Goal: Task Accomplishment & Management: Manage account settings

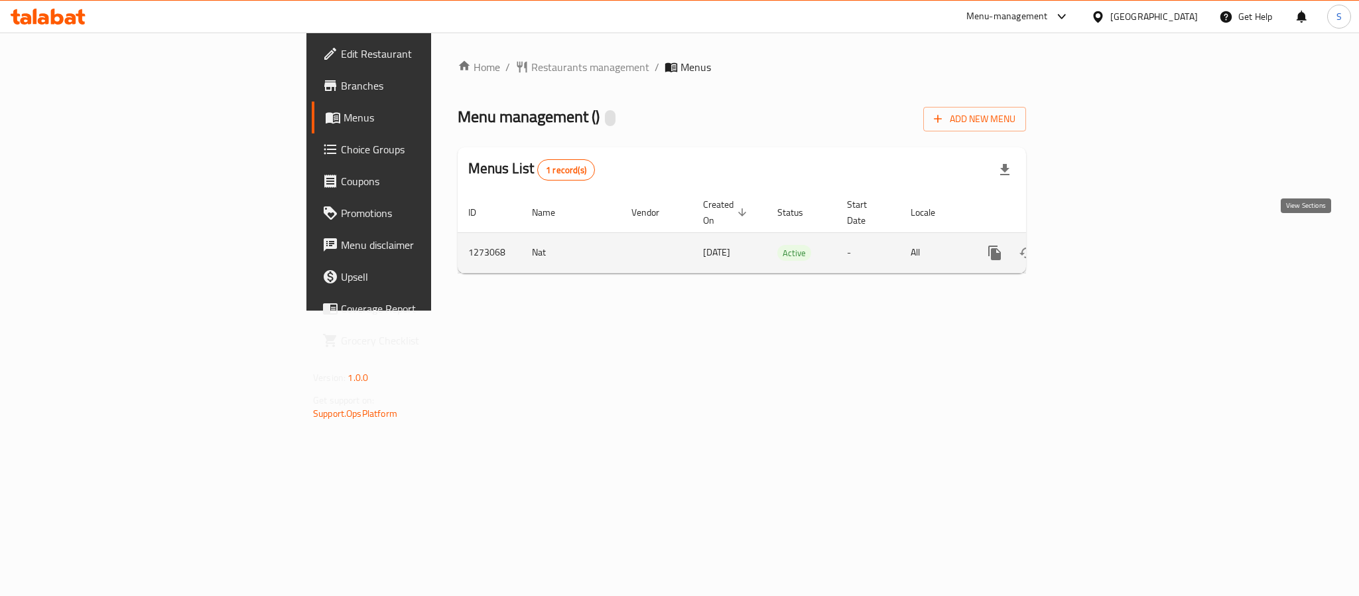
click at [1106, 241] on link "enhanced table" at bounding box center [1090, 253] width 32 height 32
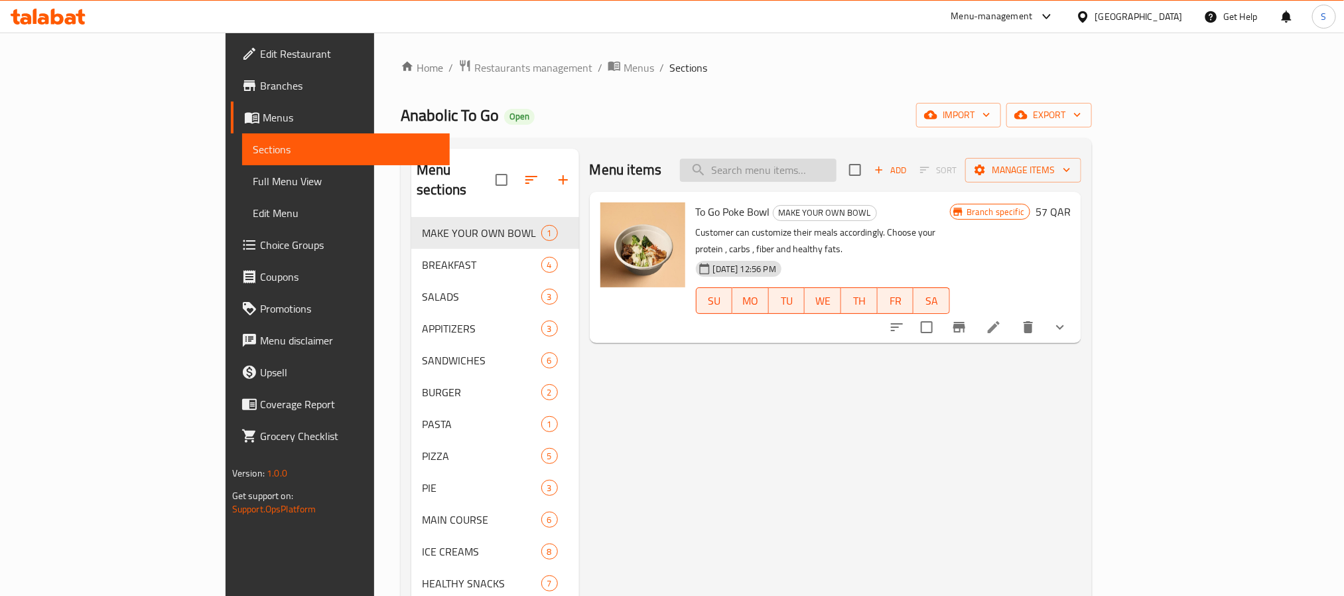
click at [814, 168] on input "search" at bounding box center [758, 170] width 157 height 23
click at [836, 180] on input "search" at bounding box center [758, 170] width 157 height 23
click at [836, 176] on input "search" at bounding box center [758, 170] width 157 height 23
paste input "CHILLI FLAKES"
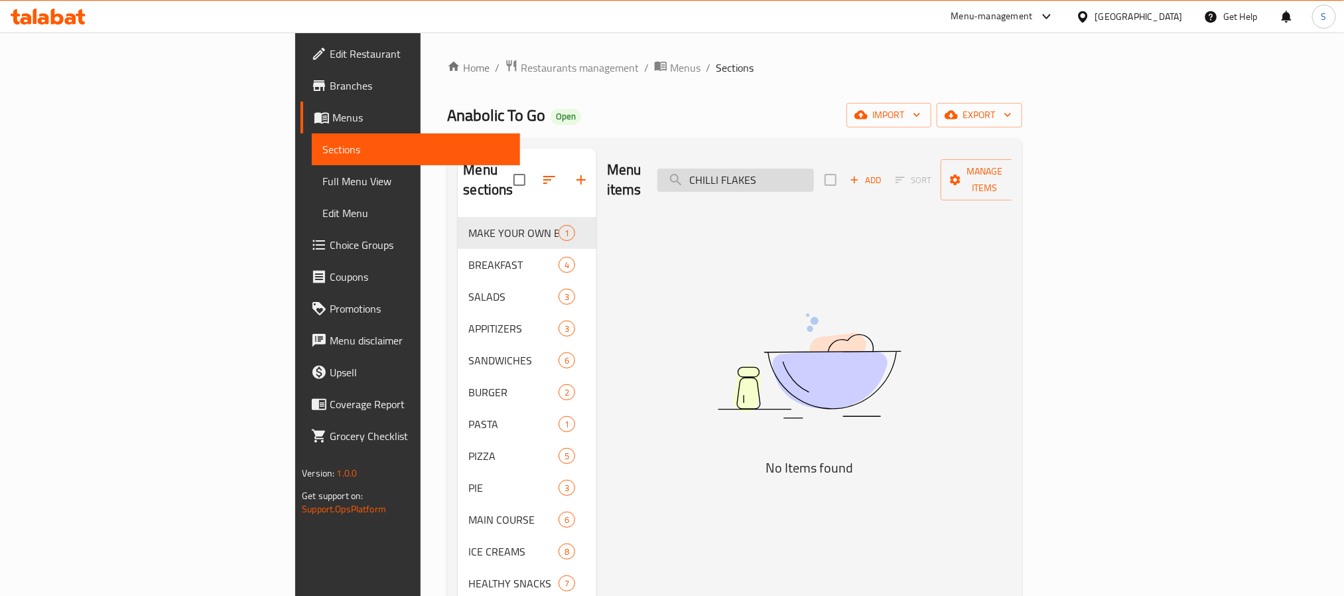
drag, startPoint x: 826, startPoint y: 175, endPoint x: 826, endPoint y: 194, distance: 18.6
click at [814, 175] on input "CHILLI FLAKES" at bounding box center [735, 179] width 157 height 23
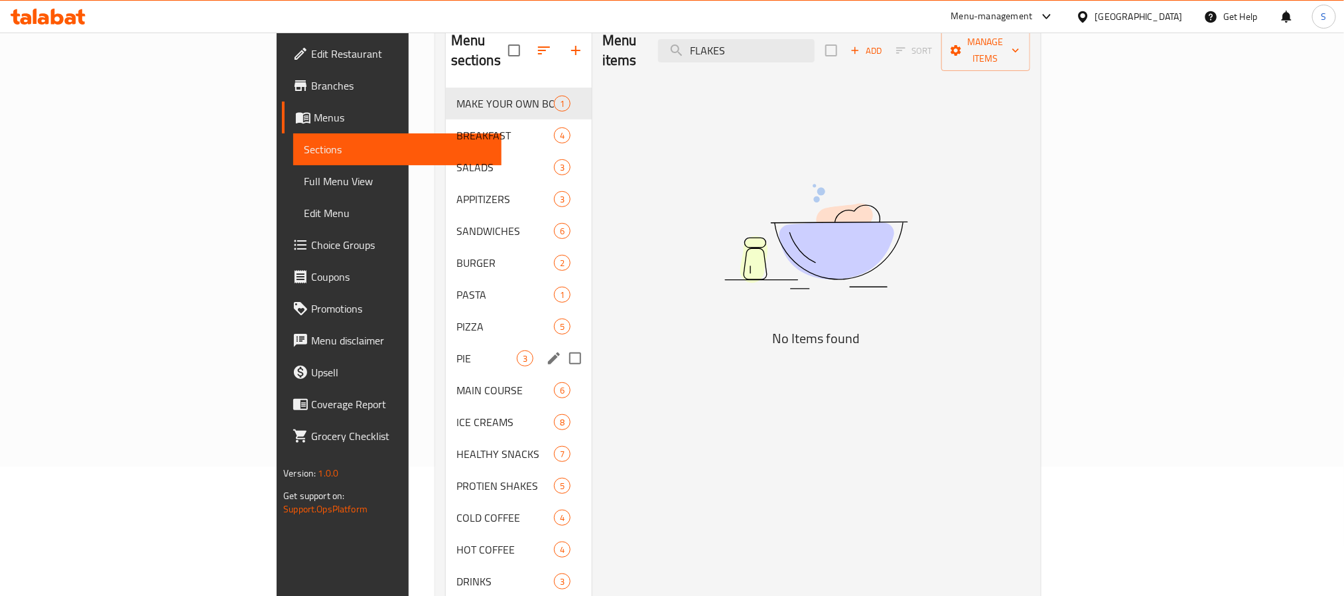
scroll to position [186, 0]
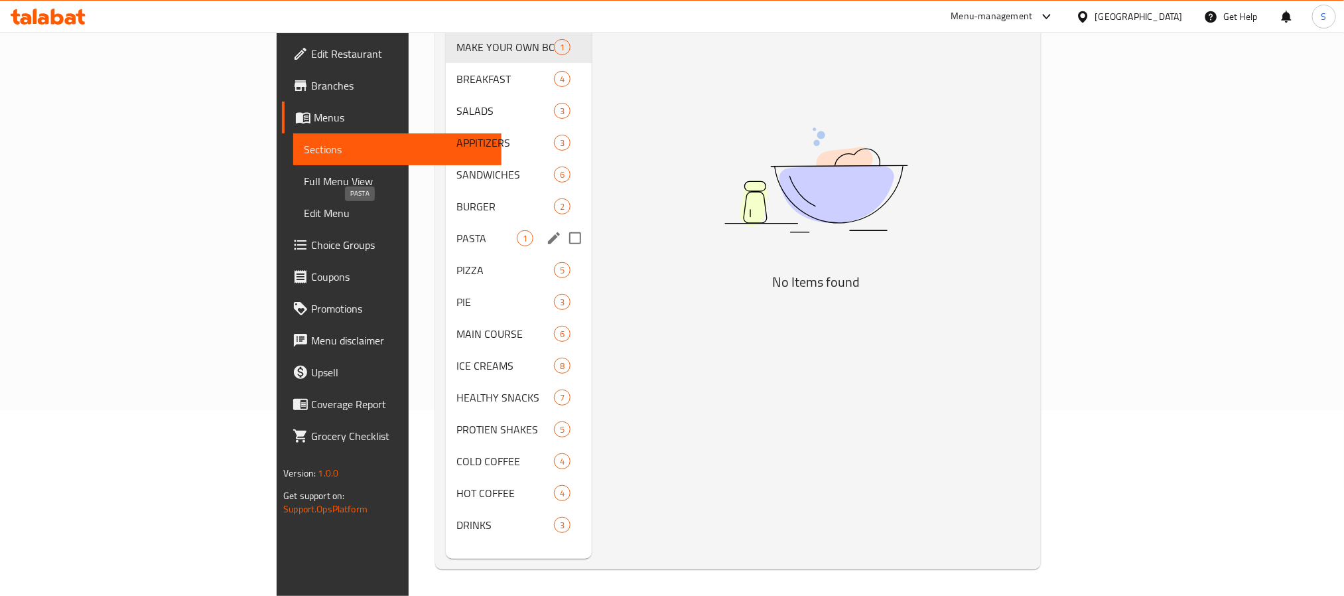
drag, startPoint x: 317, startPoint y: 223, endPoint x: 339, endPoint y: 281, distance: 61.7
click at [456, 230] on span "PASTA" at bounding box center [486, 238] width 60 height 16
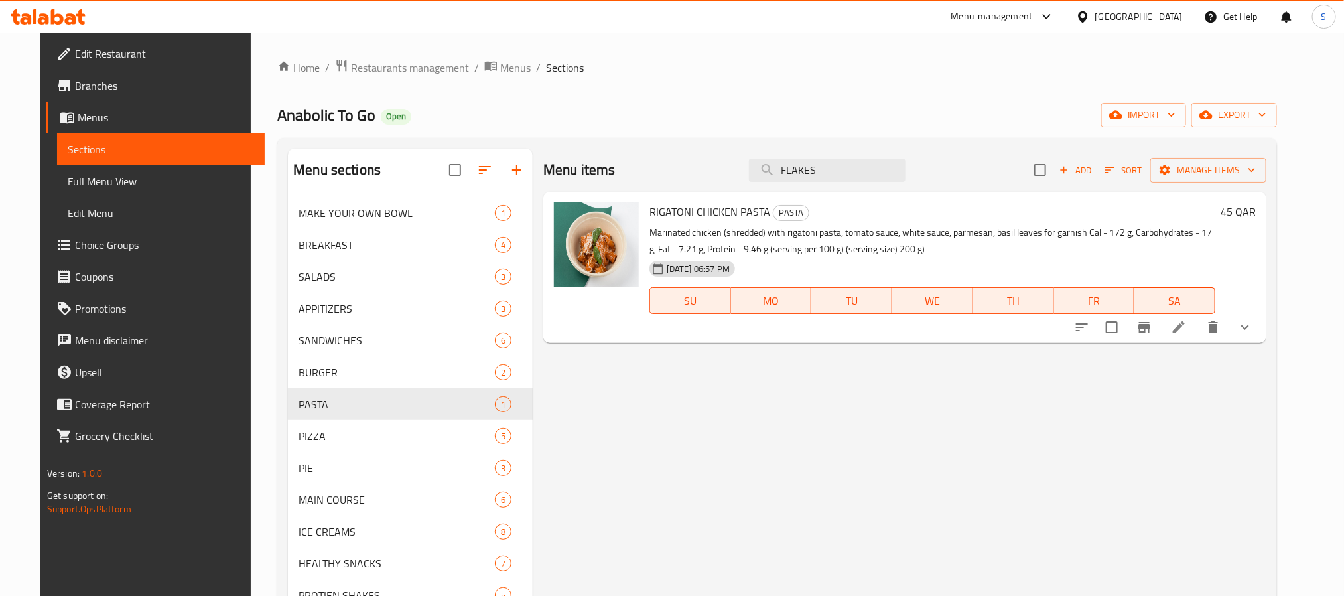
drag, startPoint x: 812, startPoint y: 169, endPoint x: 684, endPoint y: 171, distance: 127.4
click at [680, 168] on div "Menu items FLAKES Add Sort Manage items" at bounding box center [904, 170] width 723 height 43
paste input "CHILLI"
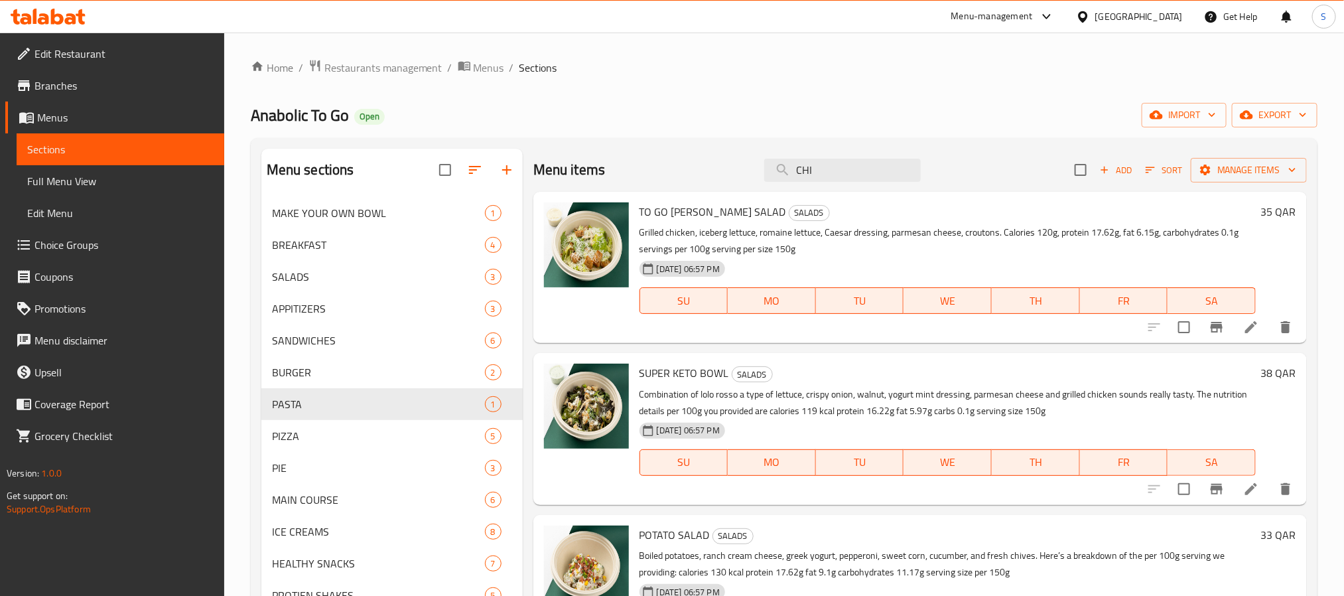
click at [715, 165] on div "Menu items CHI Add Sort Manage items" at bounding box center [919, 170] width 773 height 43
paste input "POKE BOWL TOPPINGS"
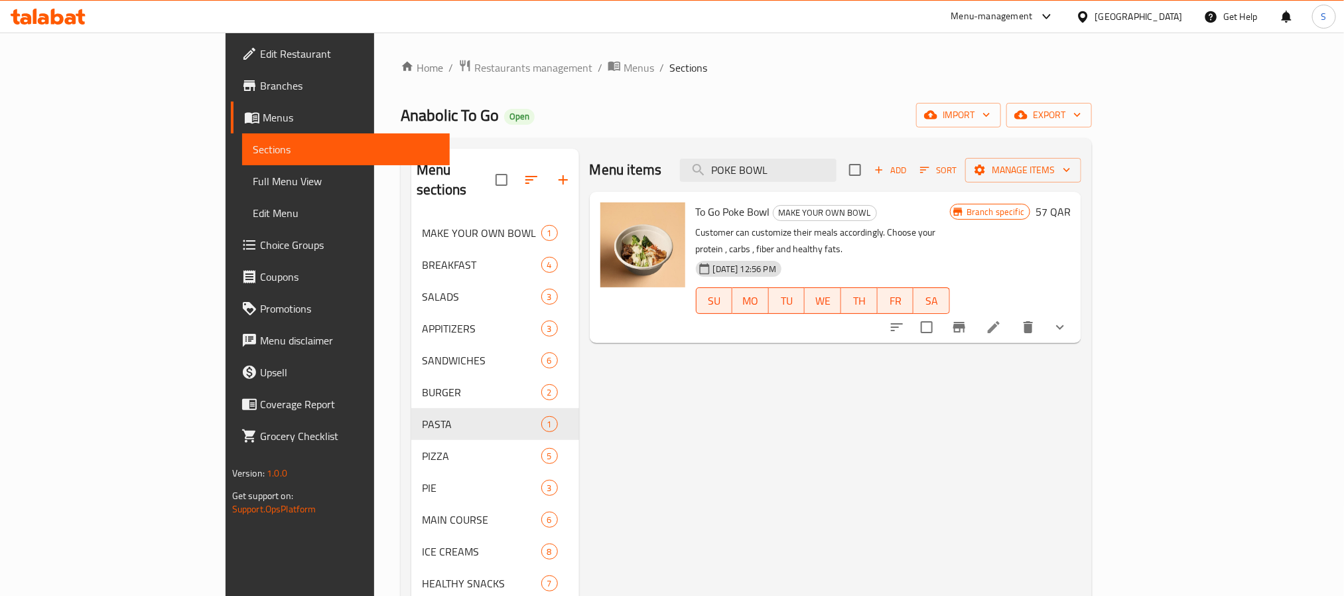
type input "POKE BOWL"
click at [1012, 319] on li at bounding box center [993, 327] width 37 height 24
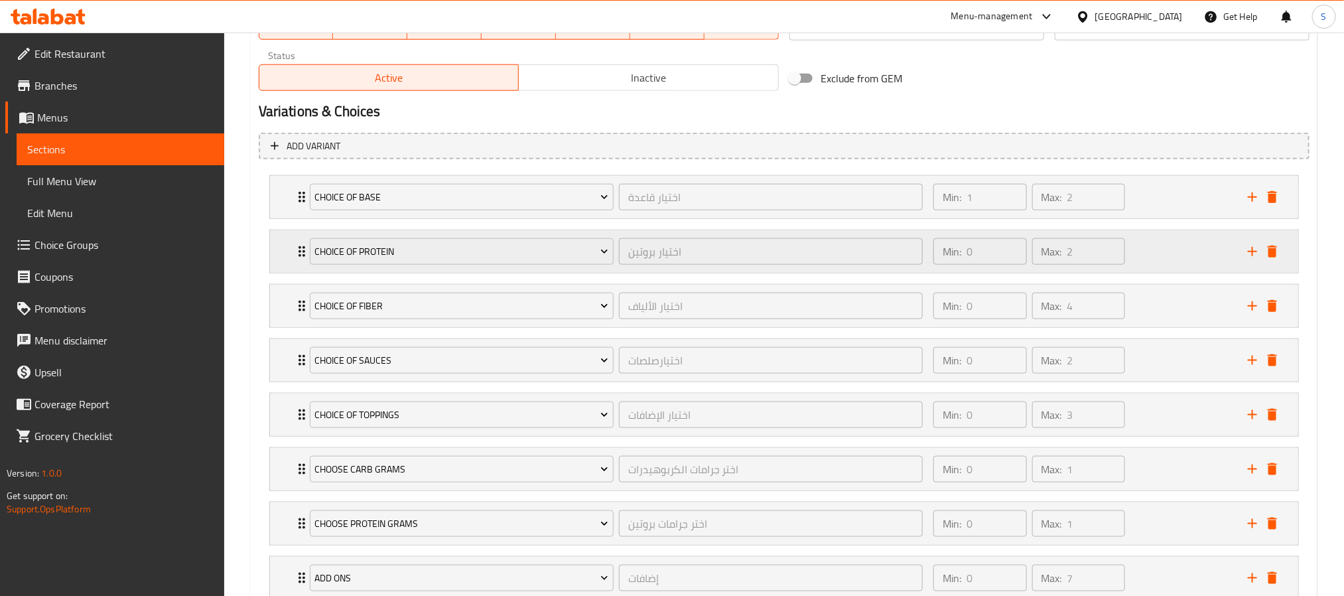
scroll to position [696, 0]
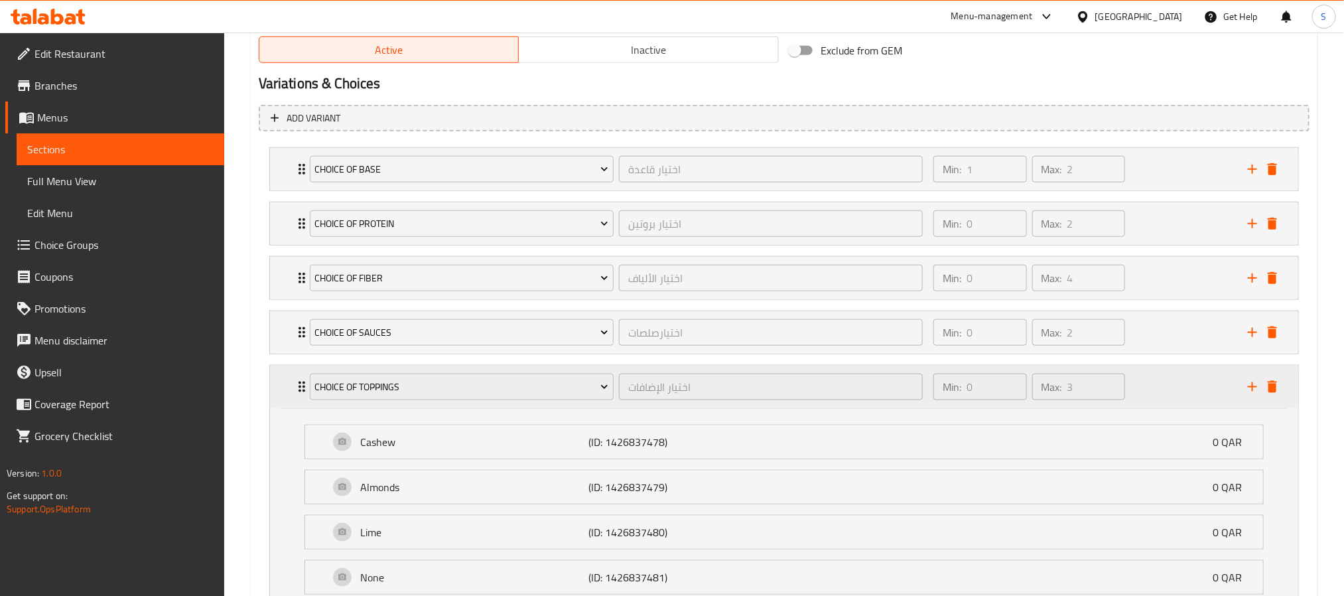
click at [1198, 390] on div "Min: 0 ​ Max: 3 ​" at bounding box center [1082, 386] width 314 height 42
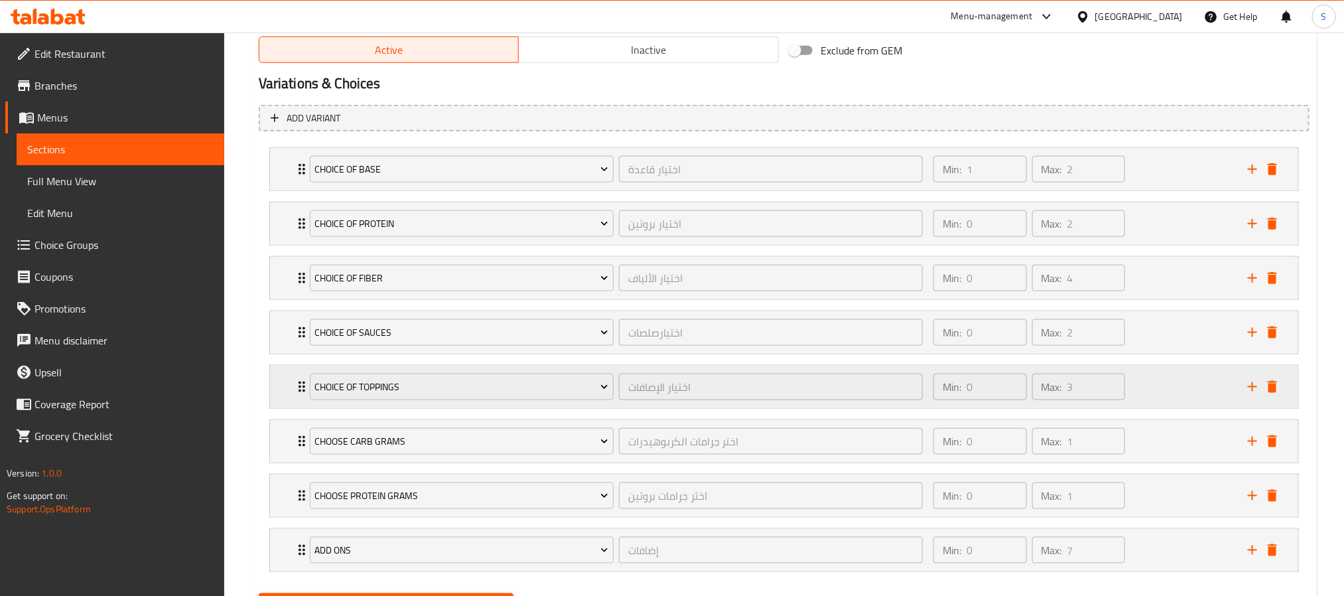
click at [1198, 389] on div "Min: 0 ​ Max: 3 ​" at bounding box center [1082, 386] width 314 height 42
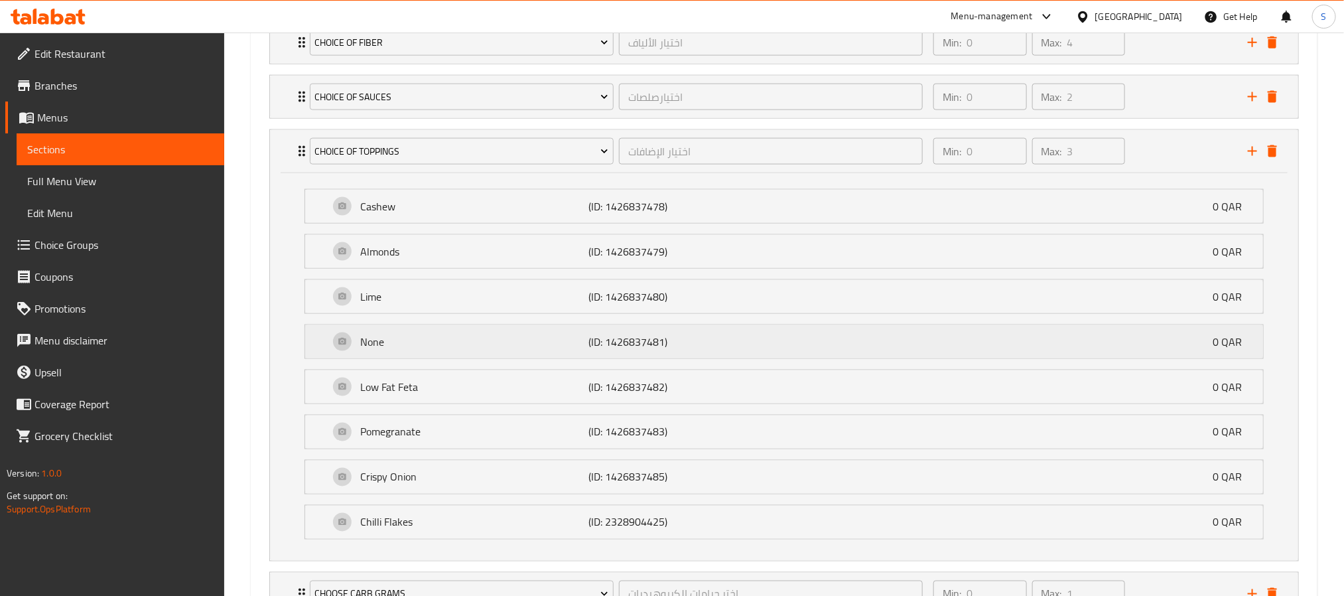
scroll to position [995, 0]
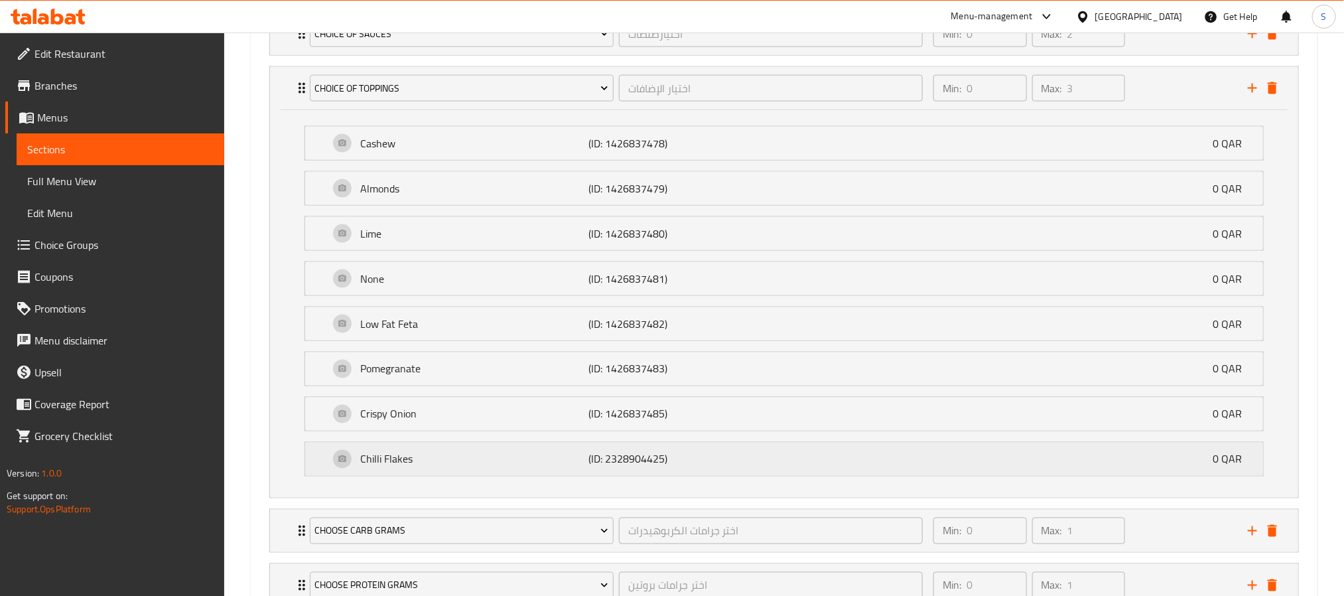
click at [490, 476] on div "Chilli Flakes (ID: 2328904425) 0 QAR" at bounding box center [788, 458] width 918 height 33
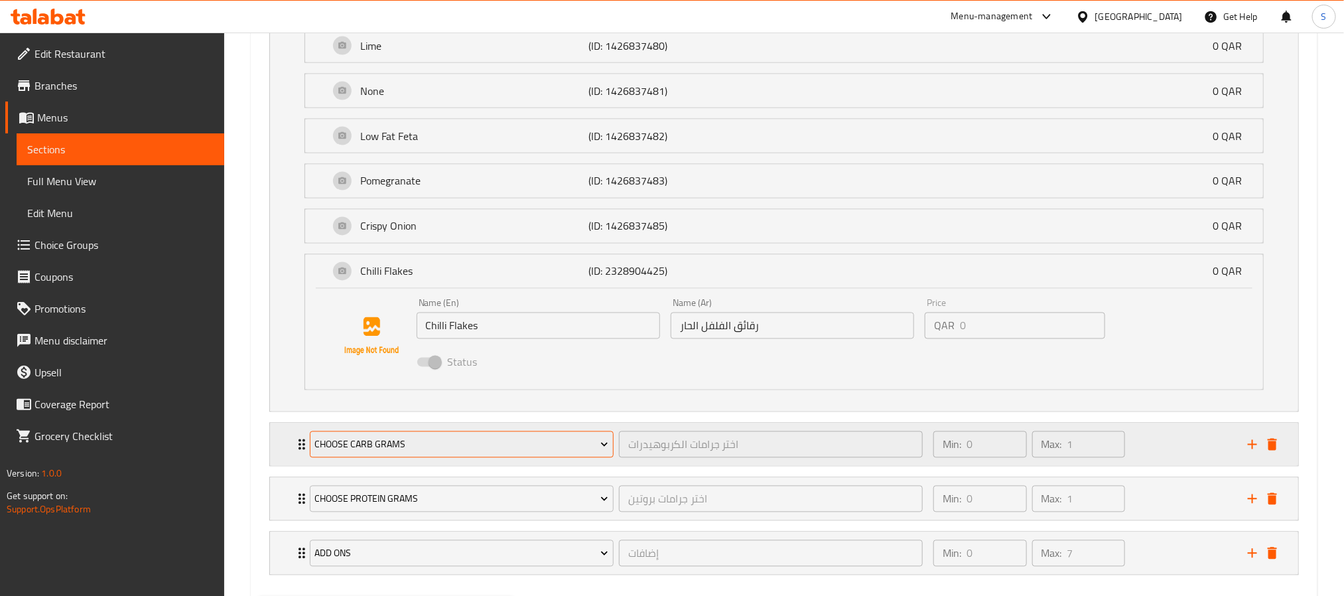
scroll to position [1194, 0]
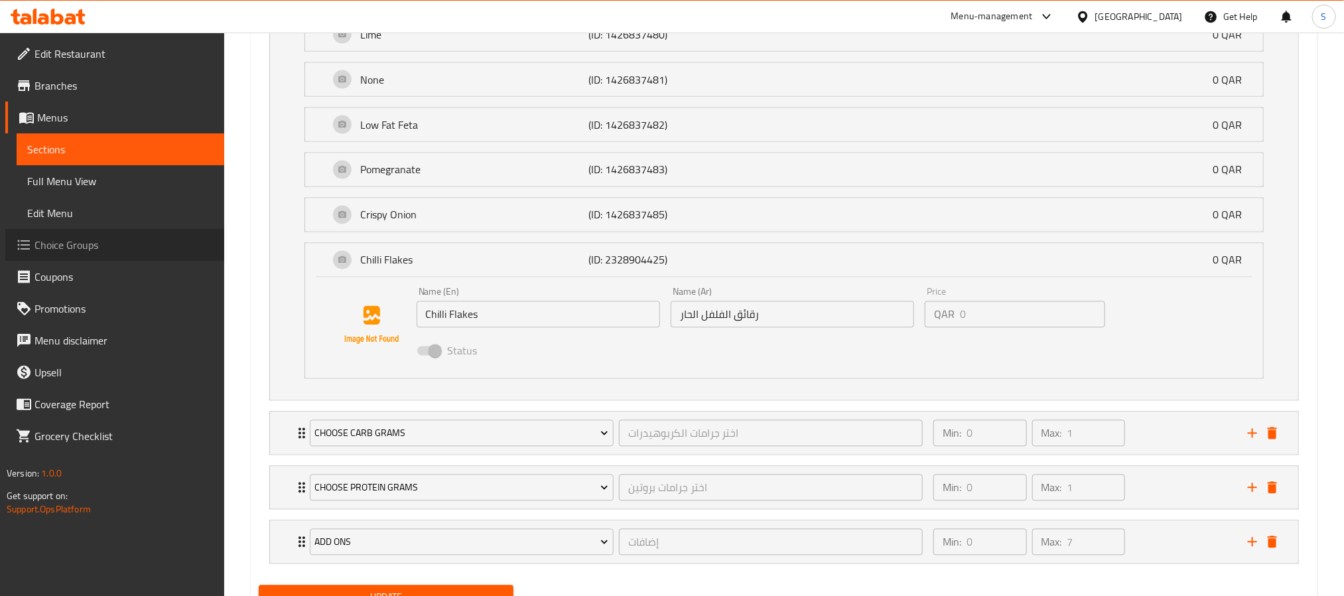
click at [66, 247] on span "Choice Groups" at bounding box center [123, 245] width 179 height 16
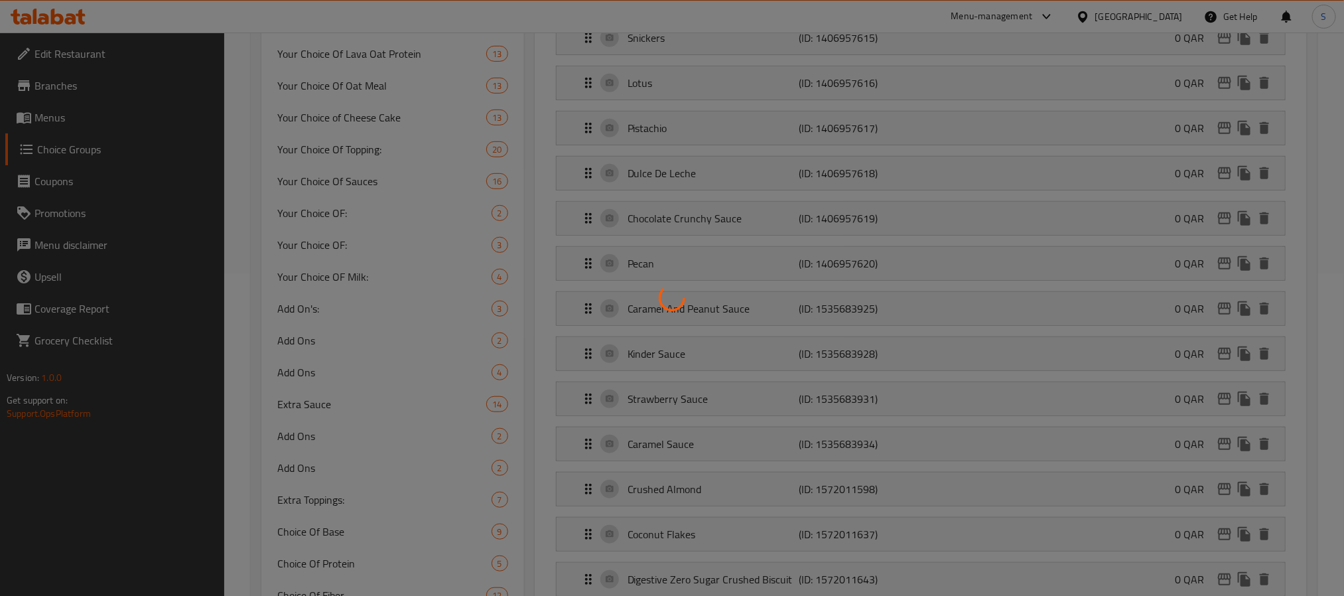
scroll to position [287, 0]
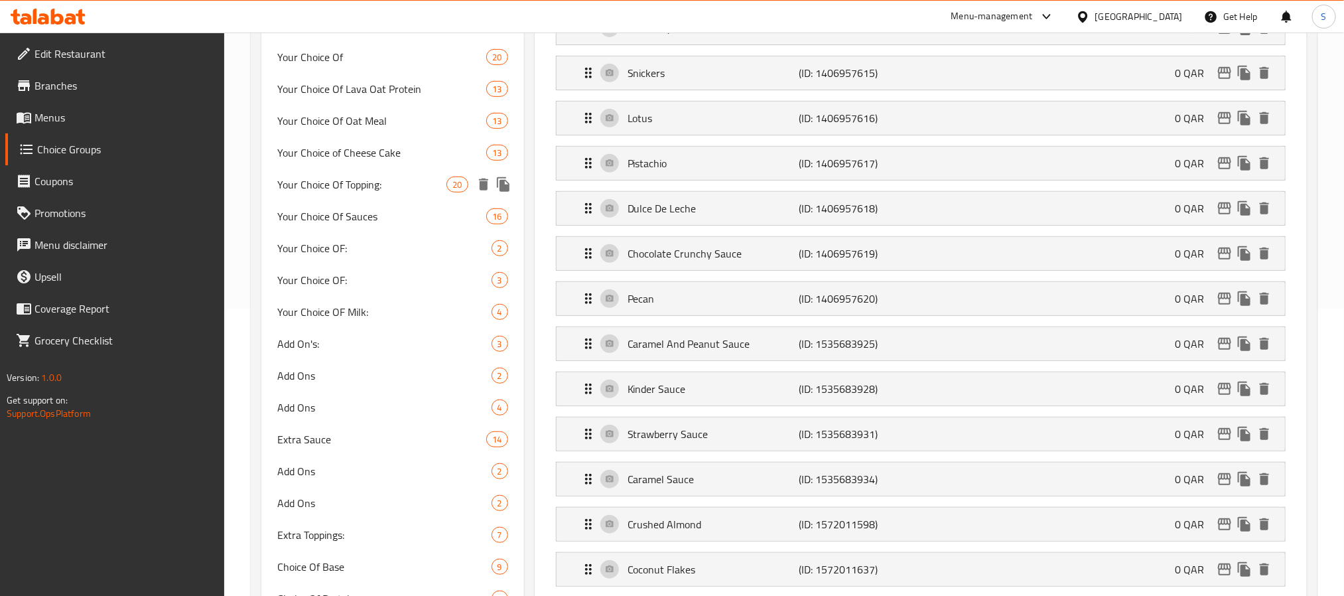
click at [377, 188] on span "Your Choice Of Topping:" at bounding box center [362, 184] width 170 height 16
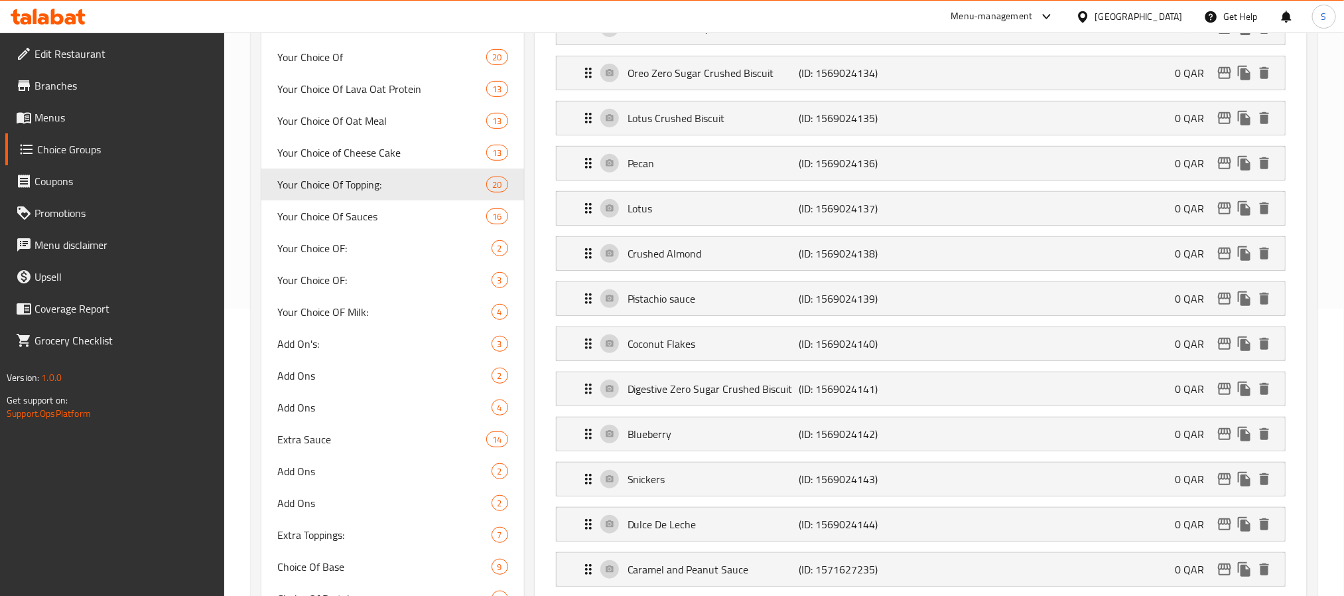
type input "Your Choice Of Topping:"
type input "اختيارك من الإضافات:"
type input "3"
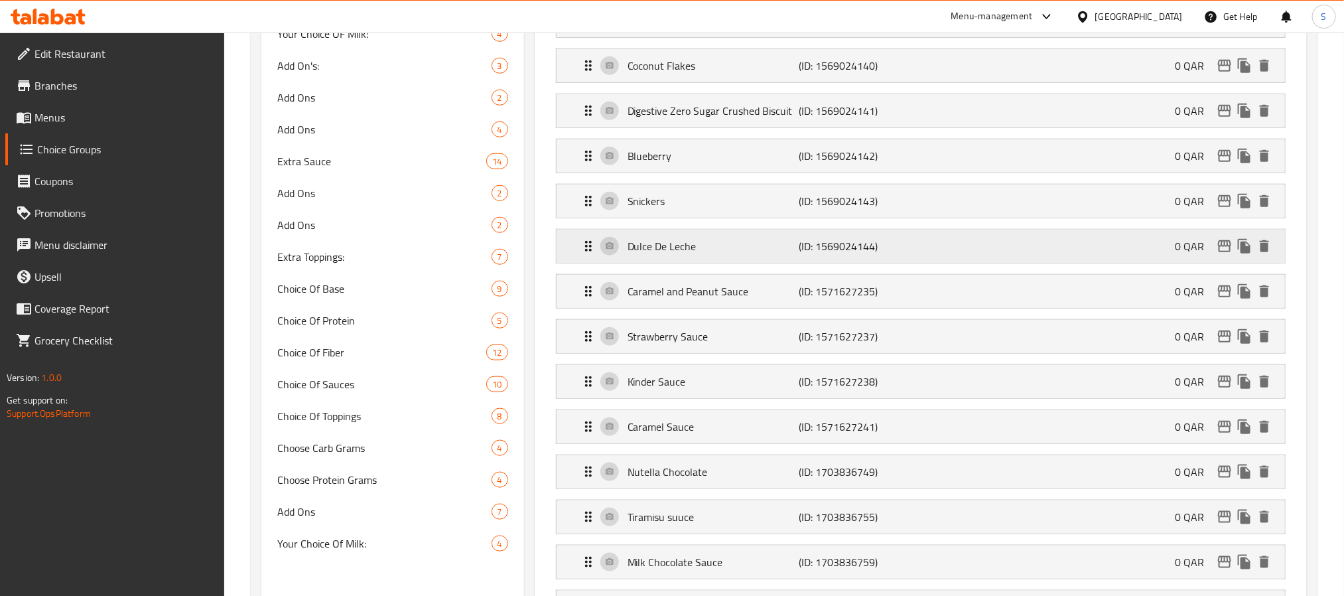
scroll to position [685, 0]
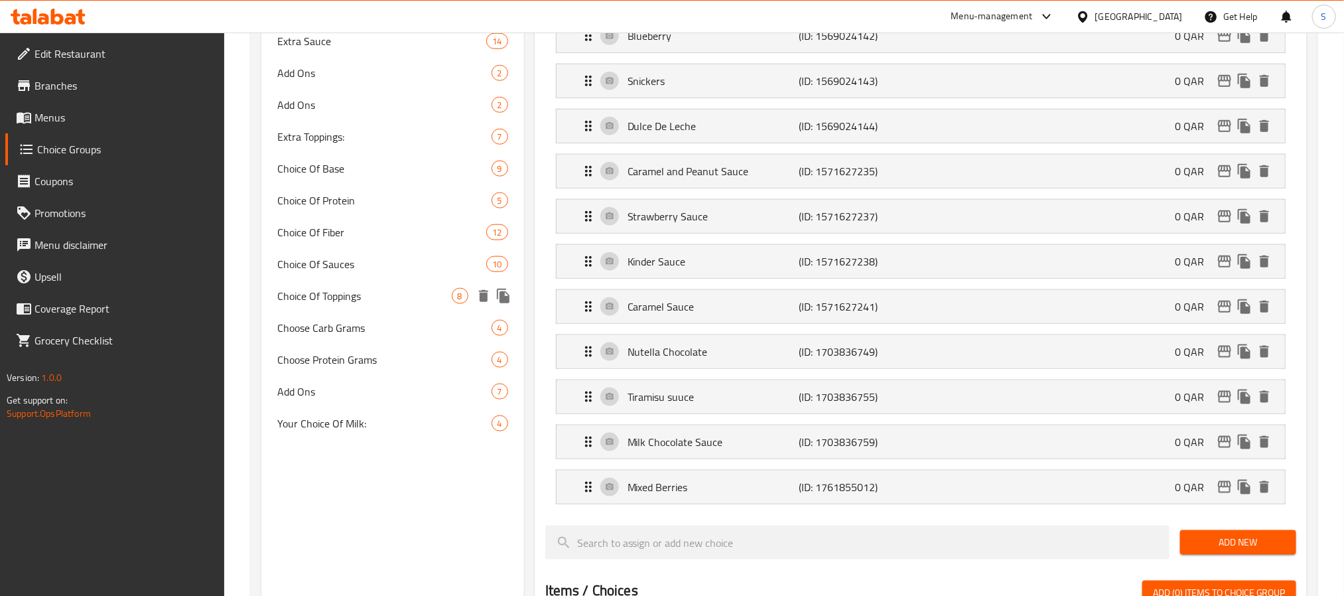
click at [366, 292] on span "Choice Of Toppings" at bounding box center [364, 296] width 174 height 16
type input "Choice Of Toppings"
type input "اختيار الإضافات"
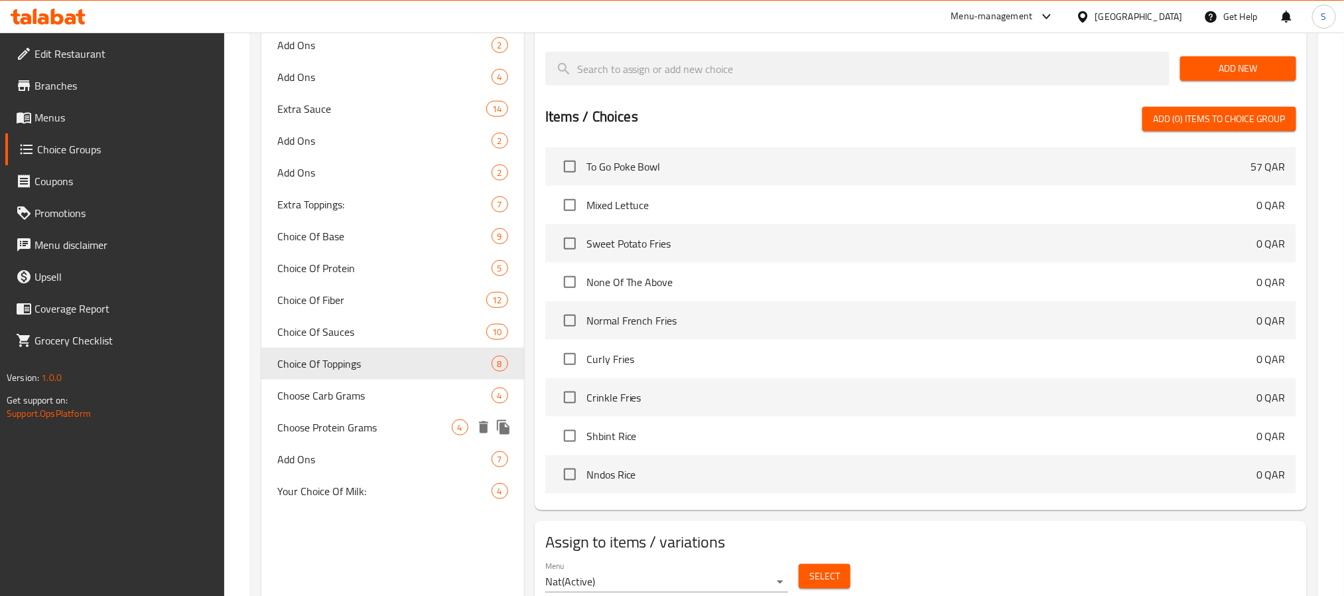
scroll to position [572, 0]
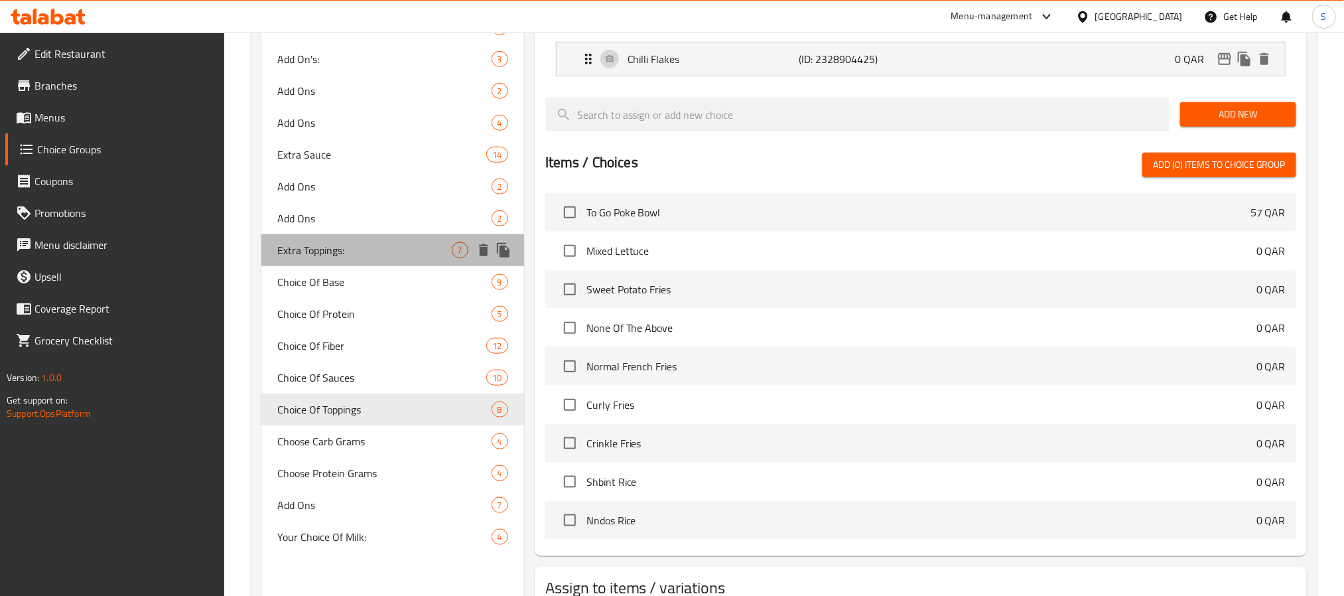
click at [383, 259] on div "Extra Toppings: 7" at bounding box center [392, 250] width 263 height 32
type input "Extra Toppings:"
type input "إضافات إضافية:"
type input "7"
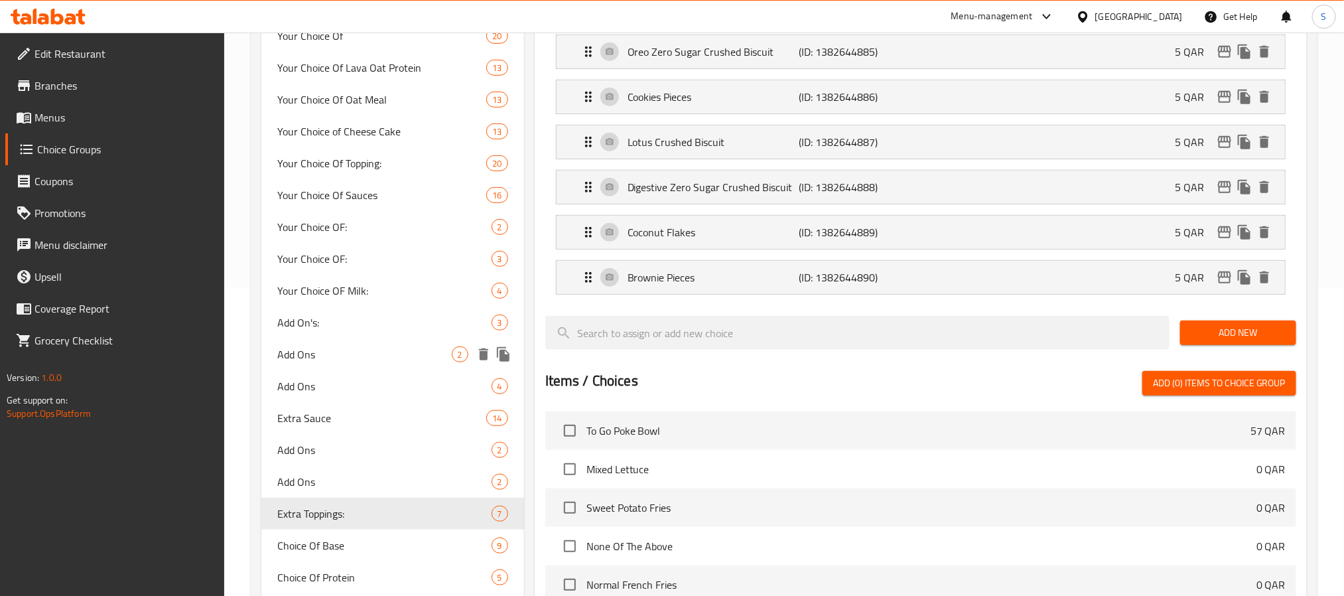
scroll to position [273, 0]
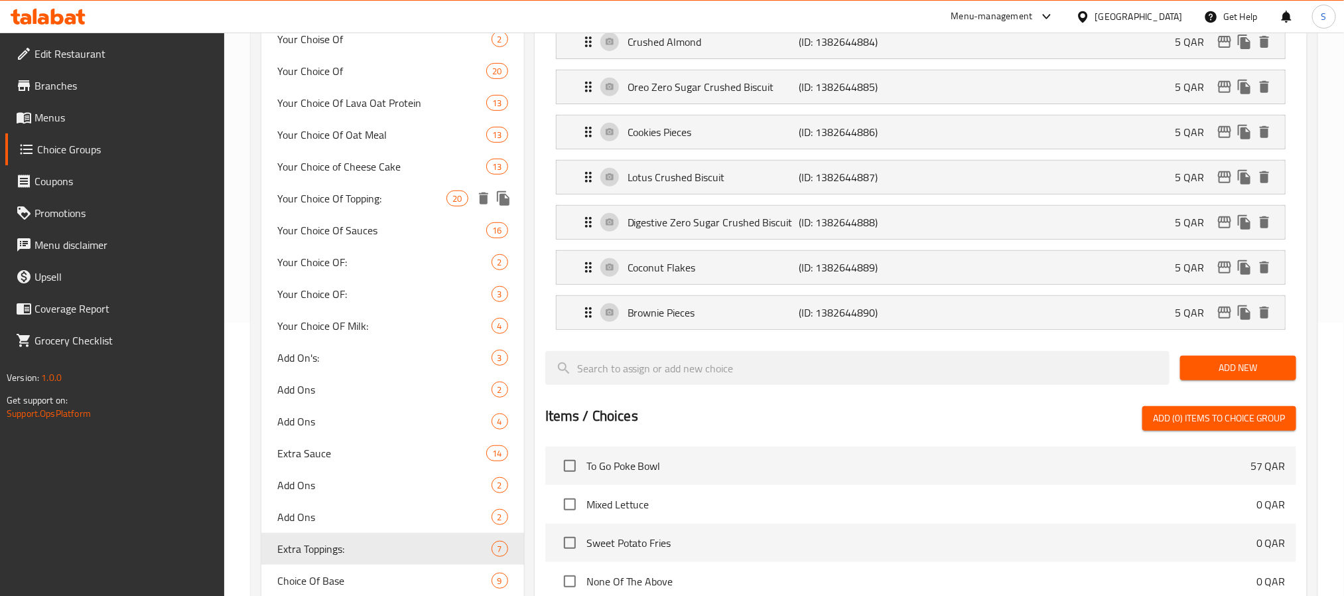
drag, startPoint x: 416, startPoint y: 198, endPoint x: 422, endPoint y: 204, distance: 8.4
click at [416, 198] on span "Your Choice Of Topping:" at bounding box center [362, 198] width 170 height 16
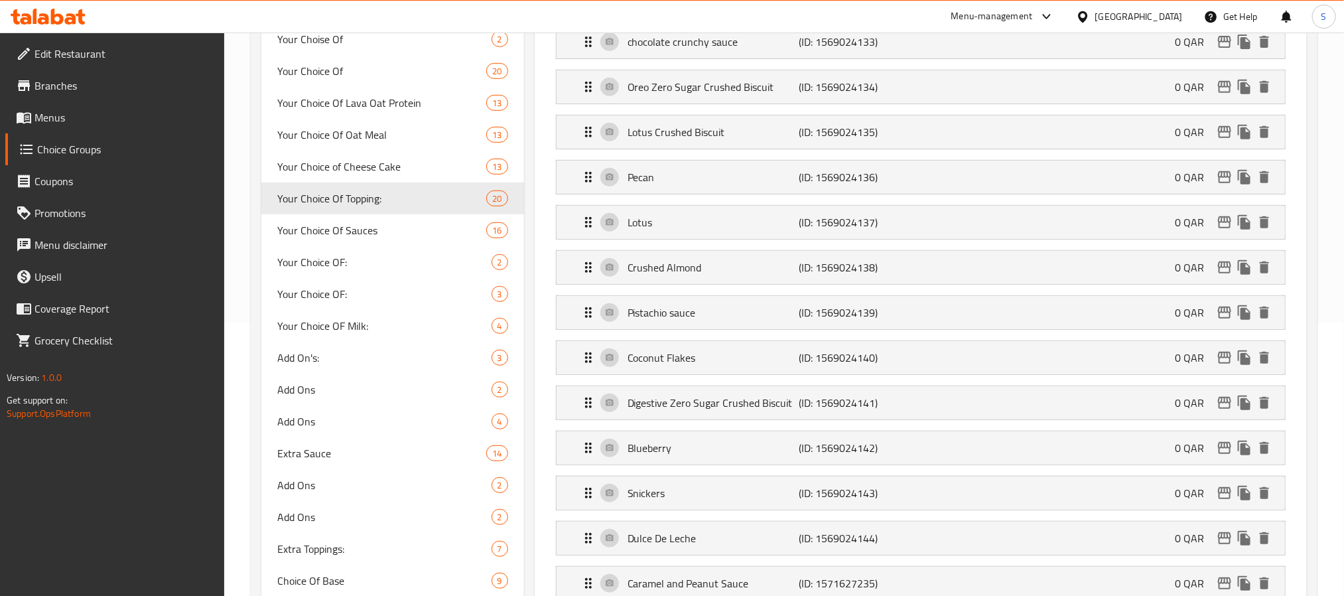
type input "Your Choice Of Topping:"
type input "اختيارك من الإضافات:"
type input "3"
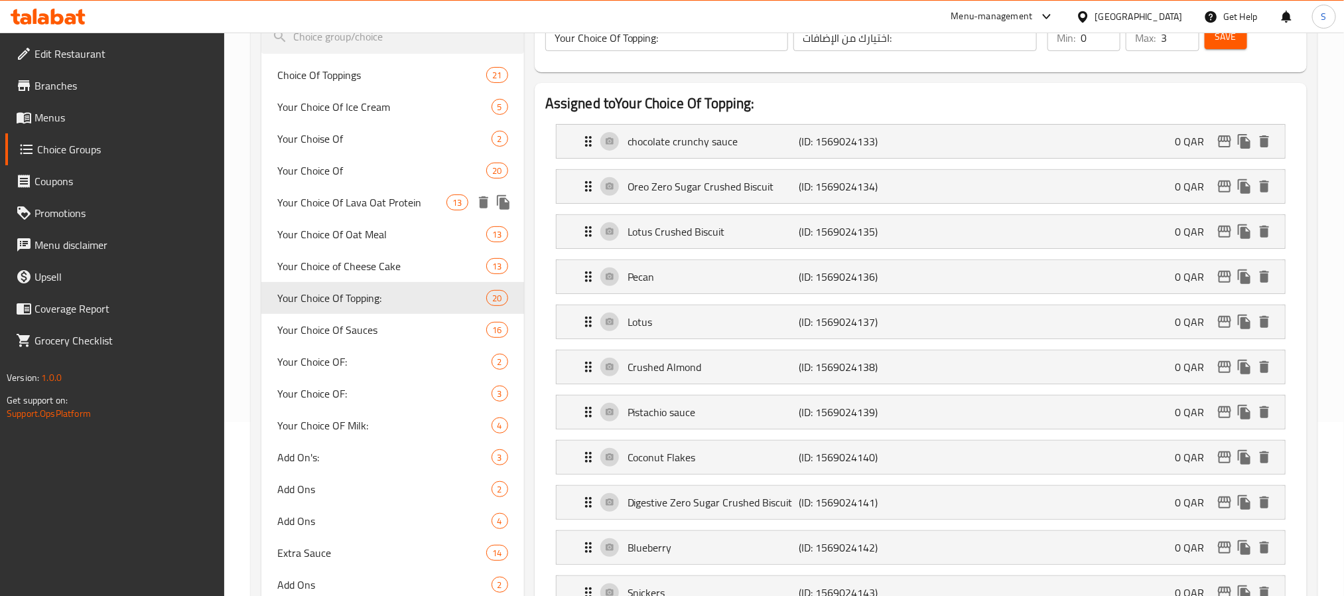
scroll to position [74, 0]
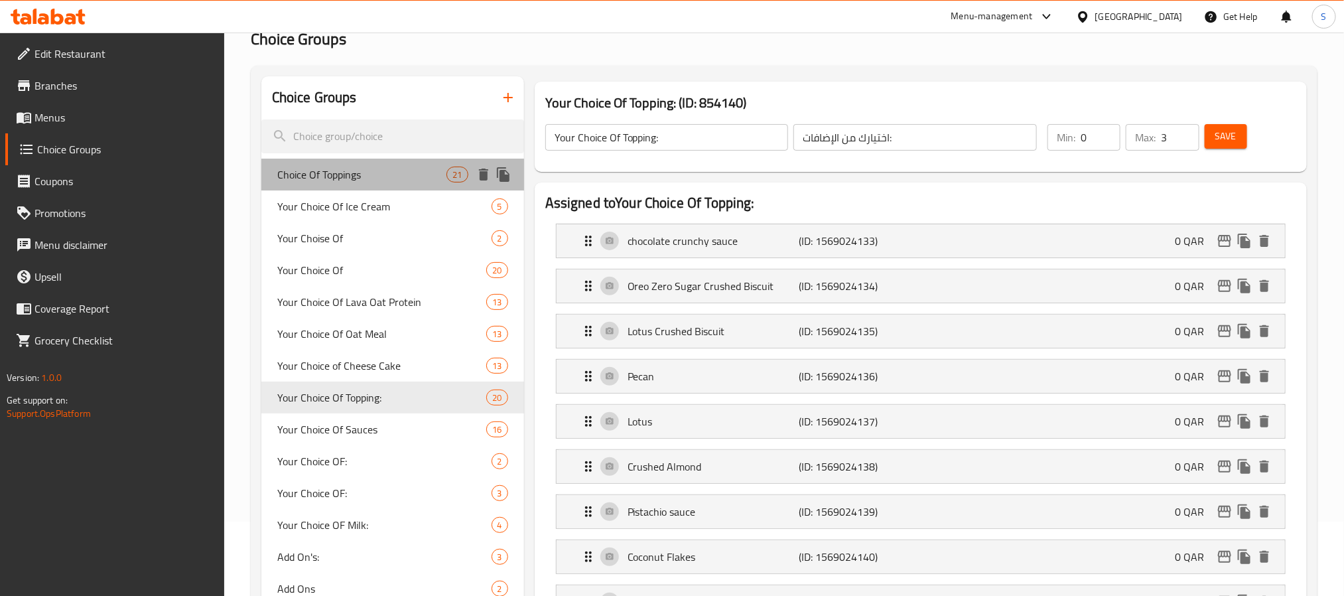
click at [355, 185] on div "Choice Of Toppings 21" at bounding box center [392, 175] width 263 height 32
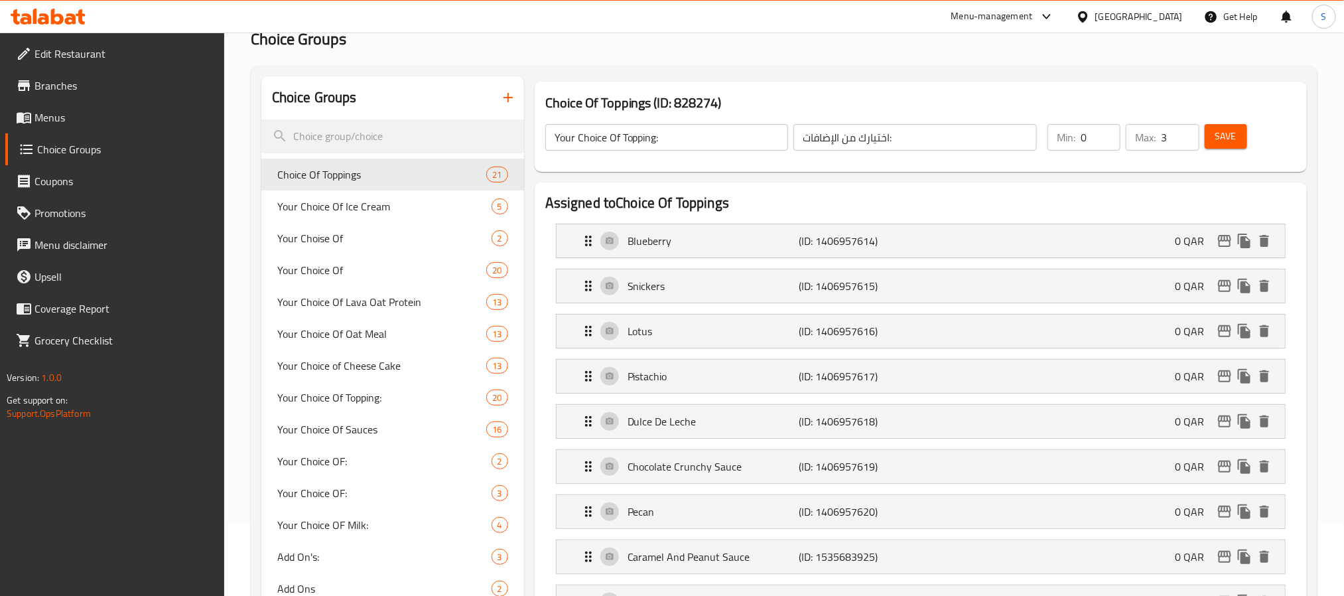
type input "Choice Of Toppings"
type input "اختيار الإضافات"
type input "1"
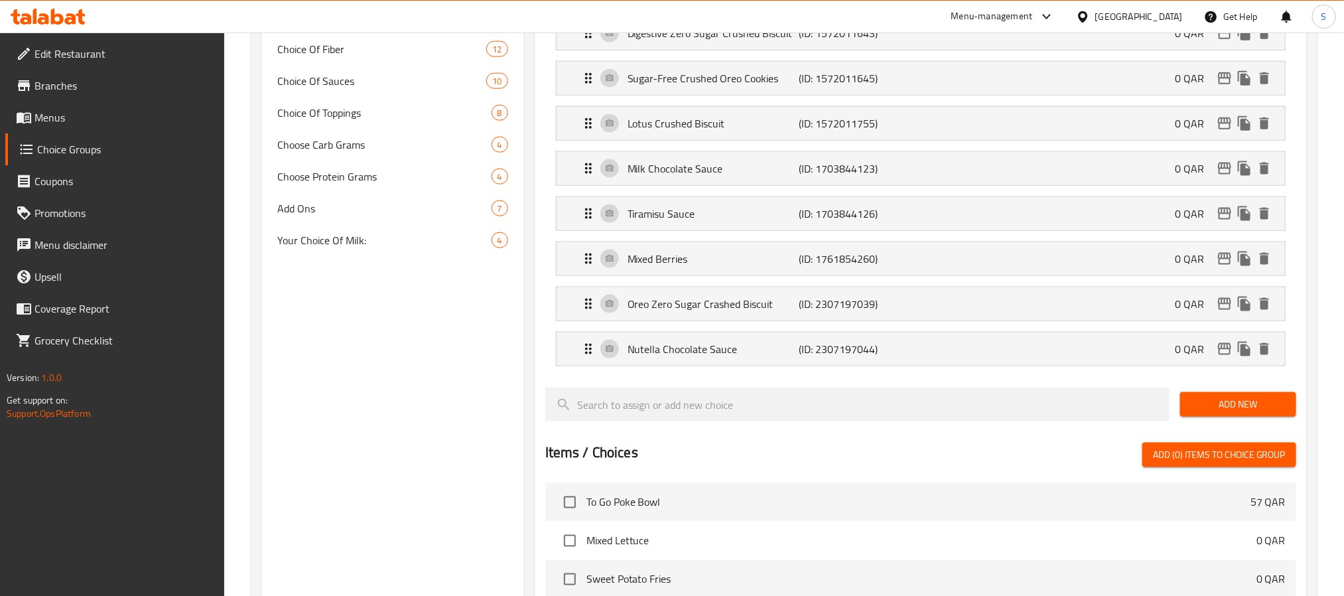
scroll to position [870, 0]
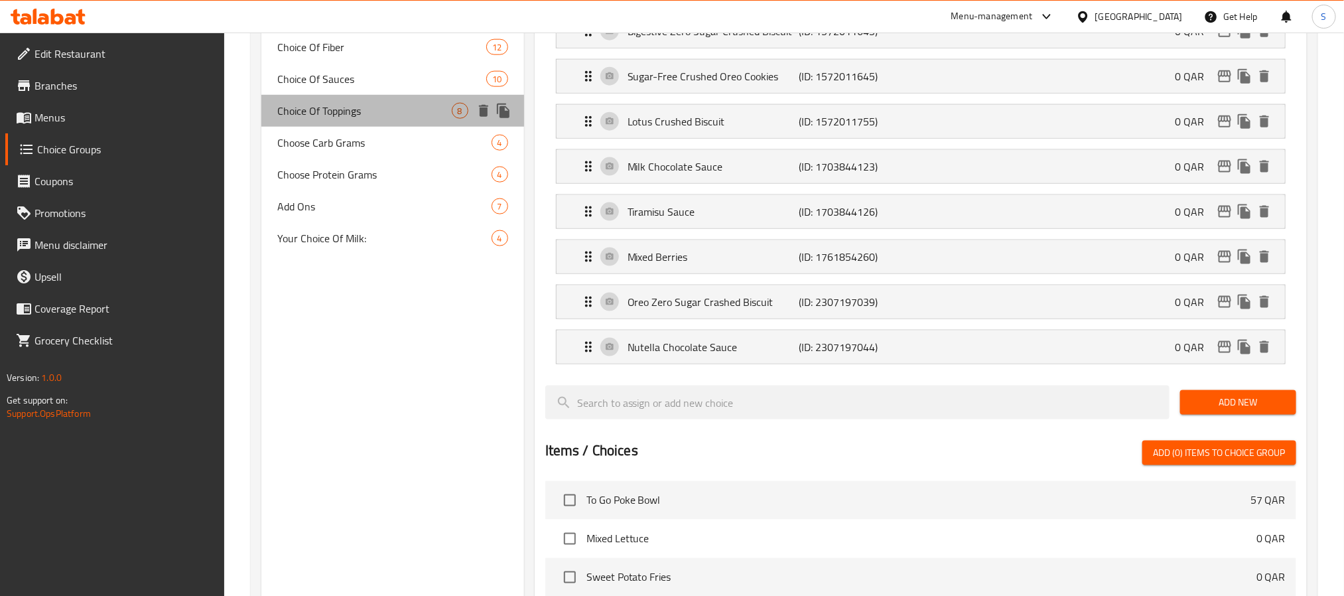
click at [322, 121] on div "Choice Of Toppings 8" at bounding box center [392, 111] width 263 height 32
type input "اختيار الإضافات"
type input "3"
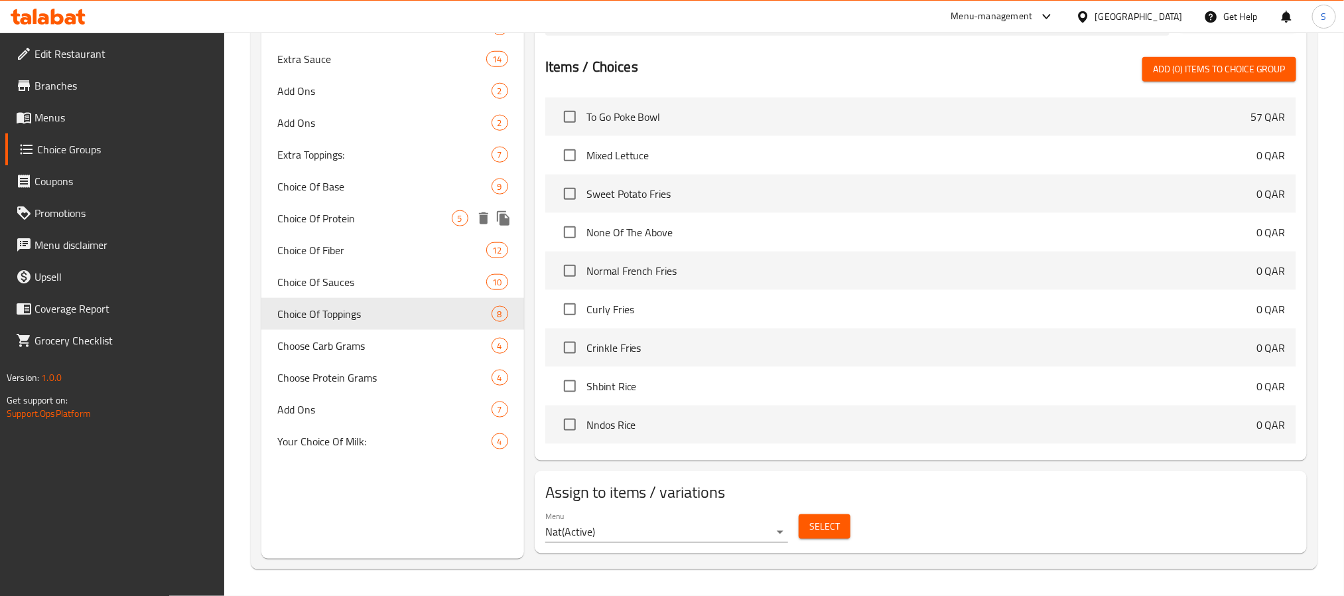
scroll to position [671, 0]
click at [375, 154] on span "Extra Toppings:" at bounding box center [364, 155] width 174 height 16
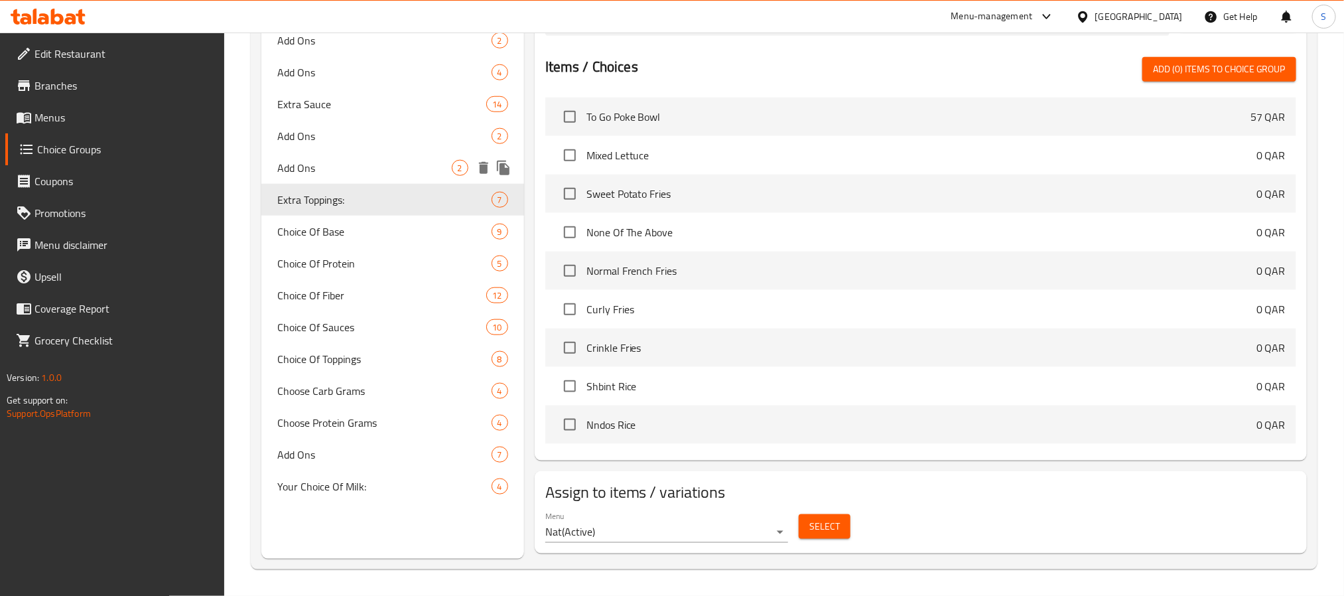
type input "Extra Toppings:"
type input "إضافات إضافية:"
type input "7"
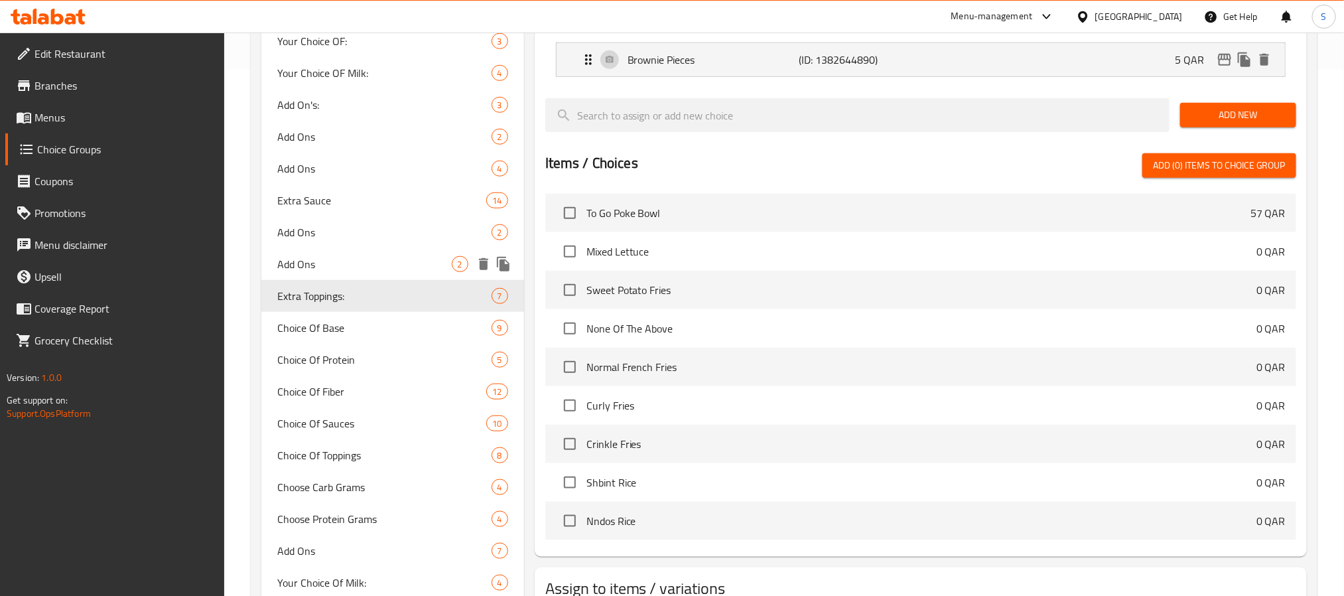
drag, startPoint x: 407, startPoint y: 257, endPoint x: 377, endPoint y: 207, distance: 58.6
click at [406, 257] on span "Add Ons" at bounding box center [364, 264] width 174 height 16
type input "Add Ons"
type input "إضافات"
type input "2"
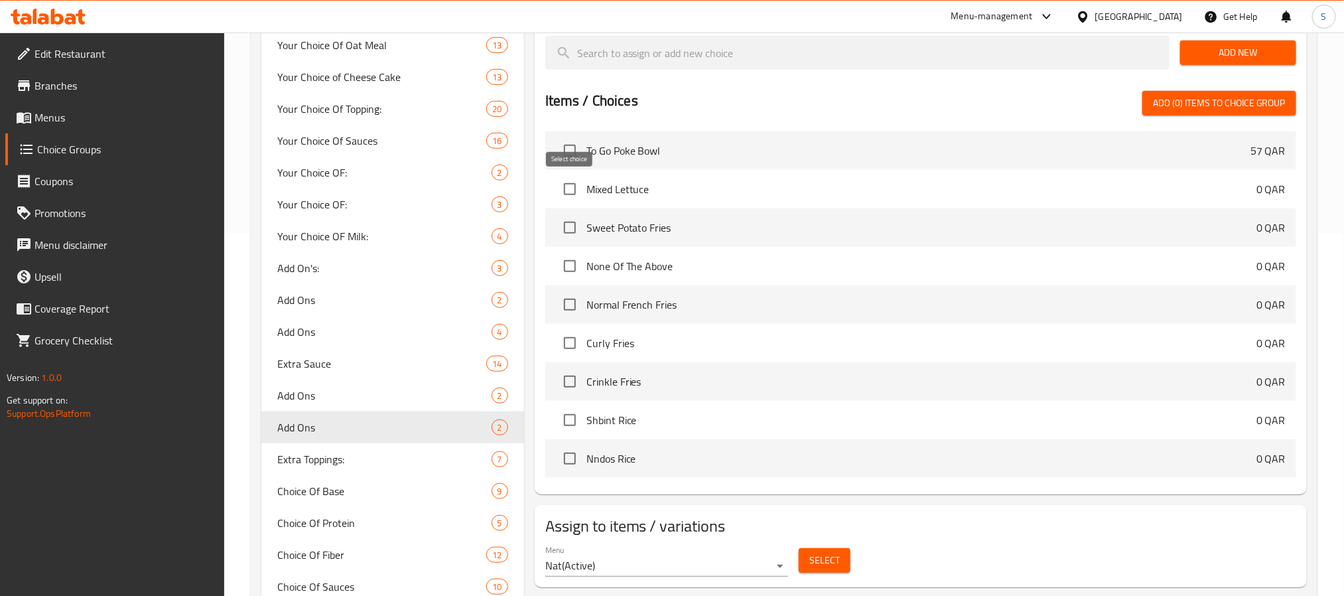
scroll to position [227, 0]
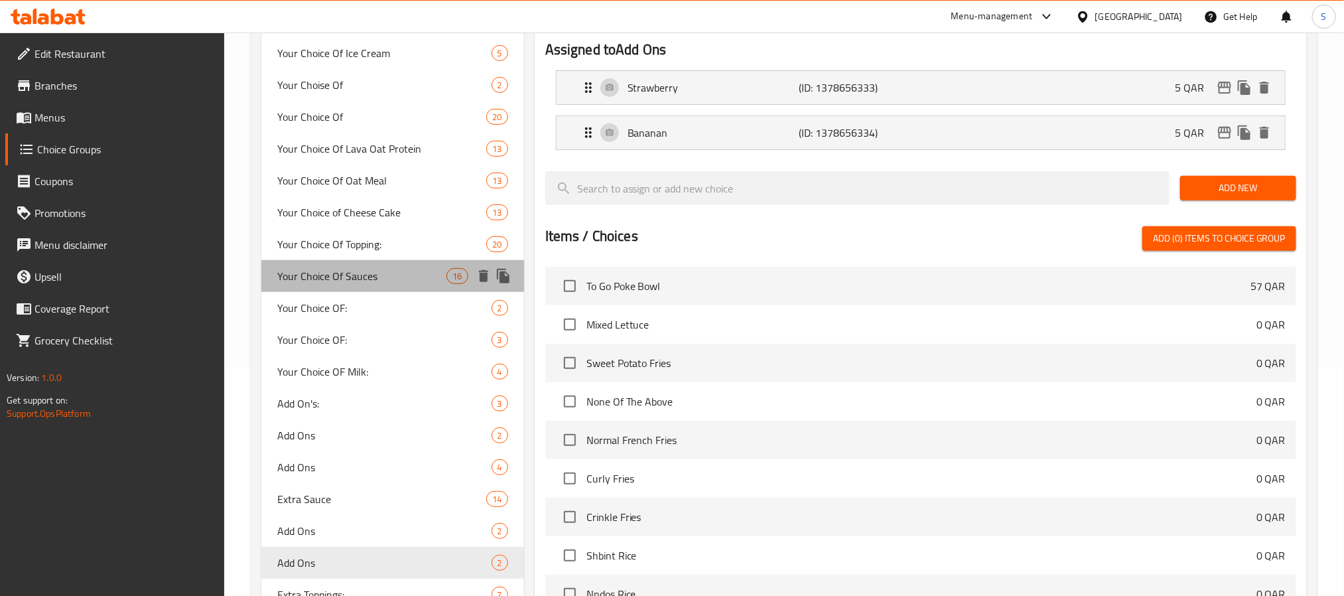
drag, startPoint x: 348, startPoint y: 275, endPoint x: 366, endPoint y: 261, distance: 22.3
click at [355, 273] on span "Your Choice Of Sauces" at bounding box center [362, 276] width 170 height 16
type input "Your Choice Of Sauces"
type input "اختيارك من الصلصات"
type input "1"
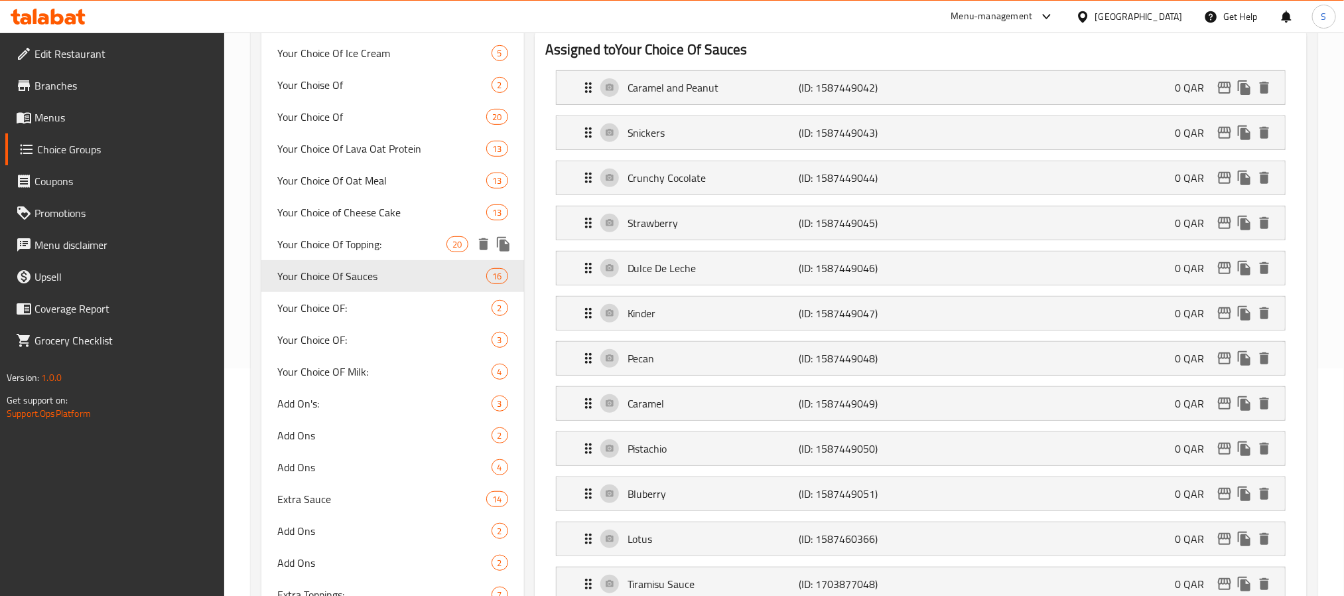
click at [366, 251] on span "Your Choice Of Topping:" at bounding box center [362, 244] width 170 height 16
type input "Your Choice Of Topping:"
type input "اختيارك من الإضافات:"
type input "3"
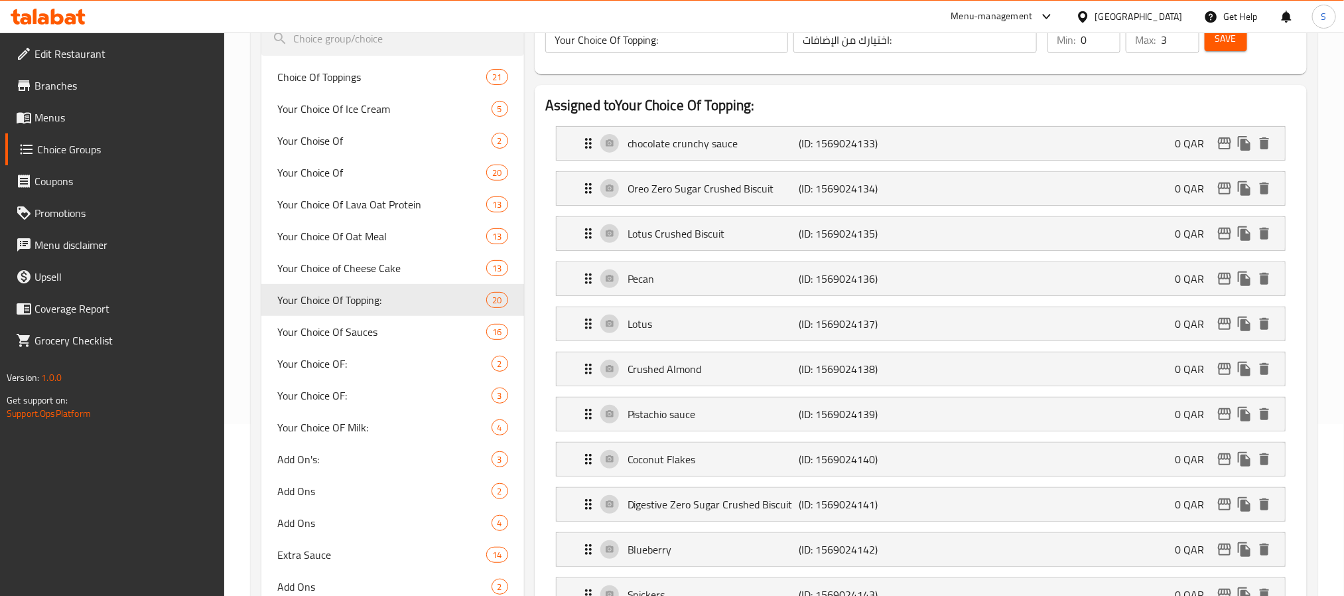
scroll to position [128, 0]
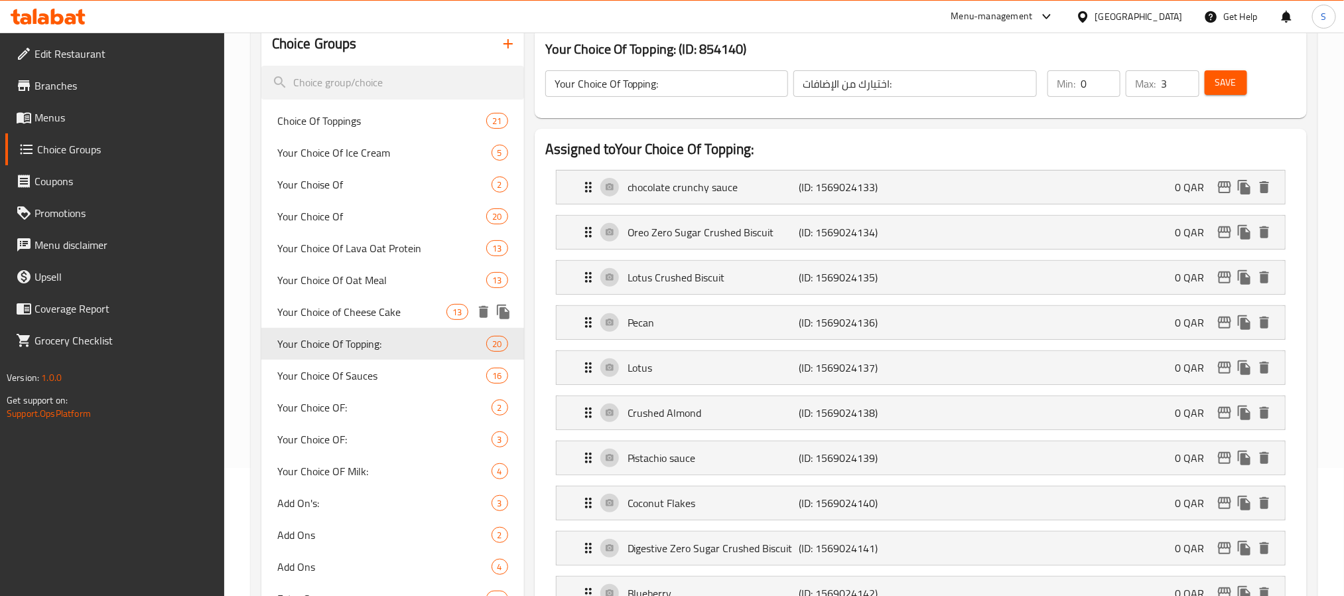
click at [418, 304] on span "Your Choice of Cheese Cake" at bounding box center [362, 312] width 170 height 16
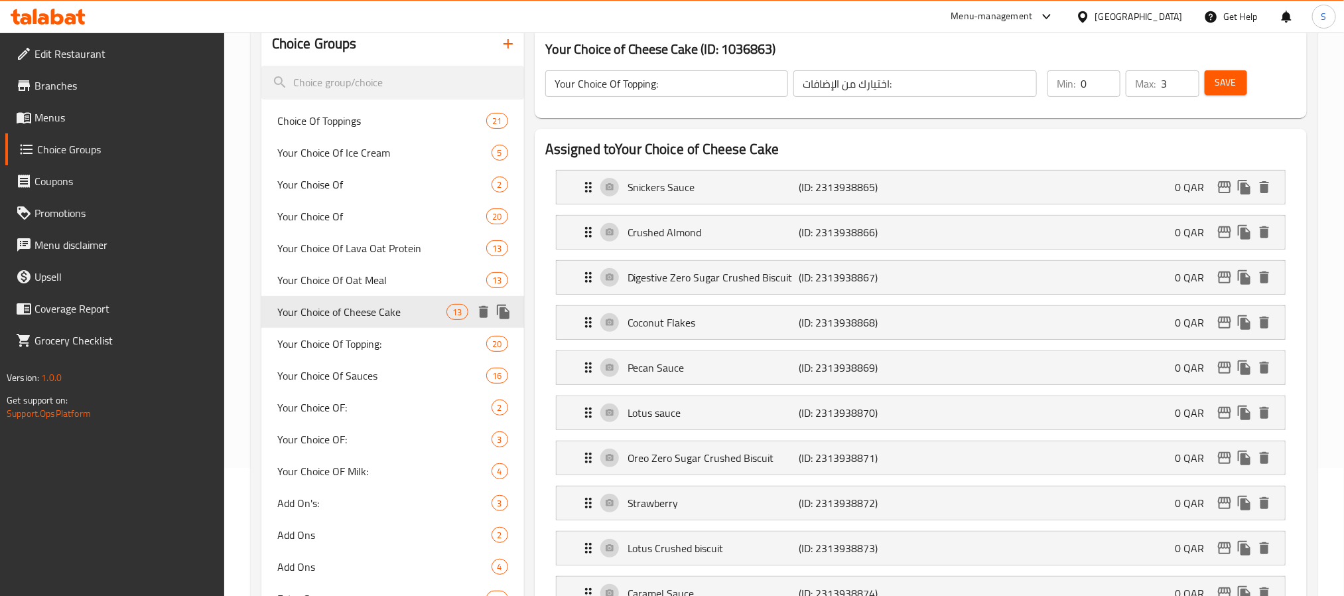
type input "Your Choice of Cheese Cake"
type input "اختيارك من كعكة الجبن"
type input "1"
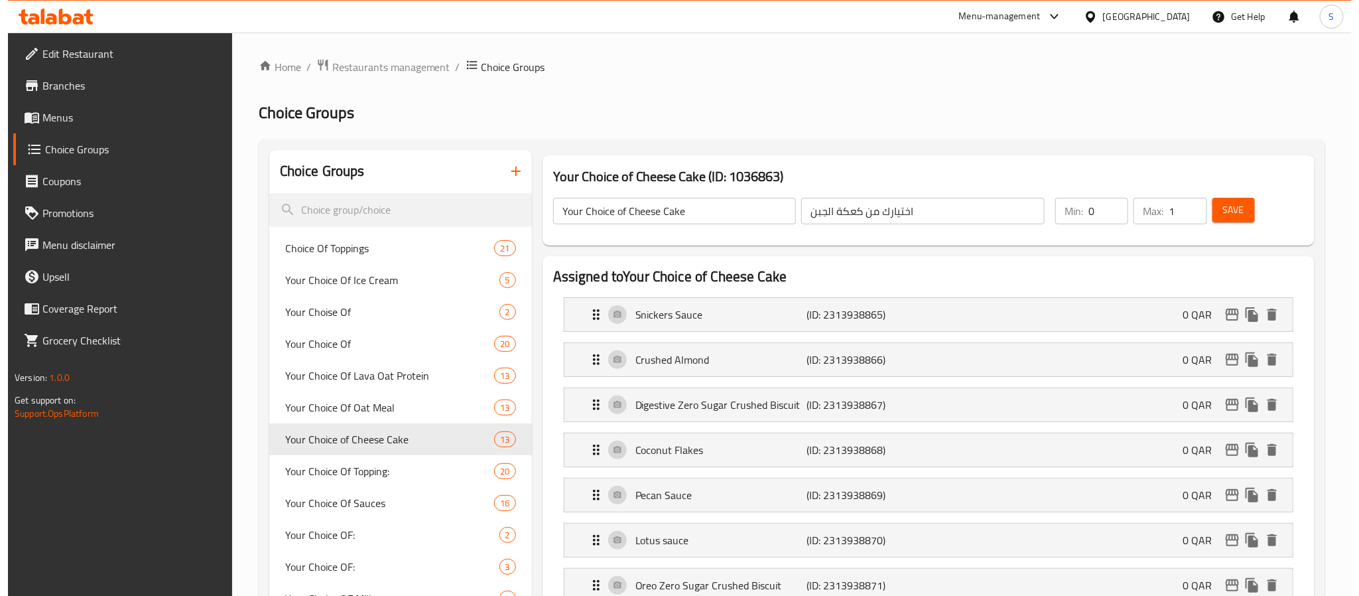
scroll to position [0, 0]
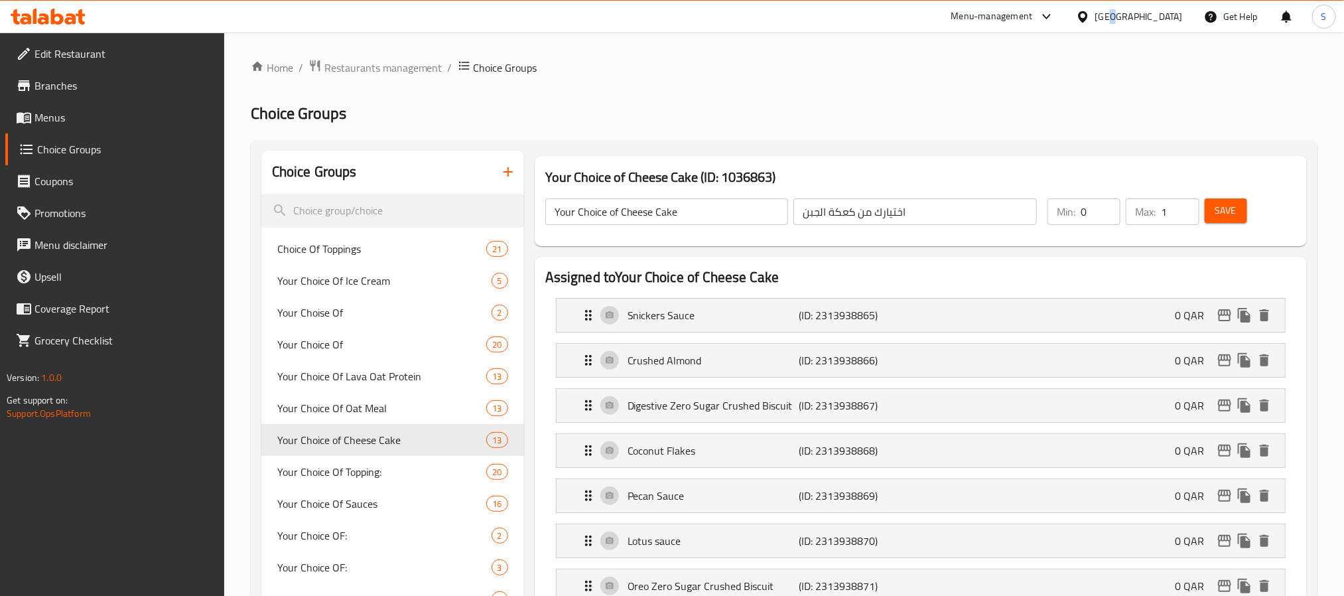
drag, startPoint x: 1179, startPoint y: 21, endPoint x: 1171, endPoint y: 23, distance: 8.2
click at [1171, 23] on div "[GEOGRAPHIC_DATA]" at bounding box center [1139, 16] width 88 height 15
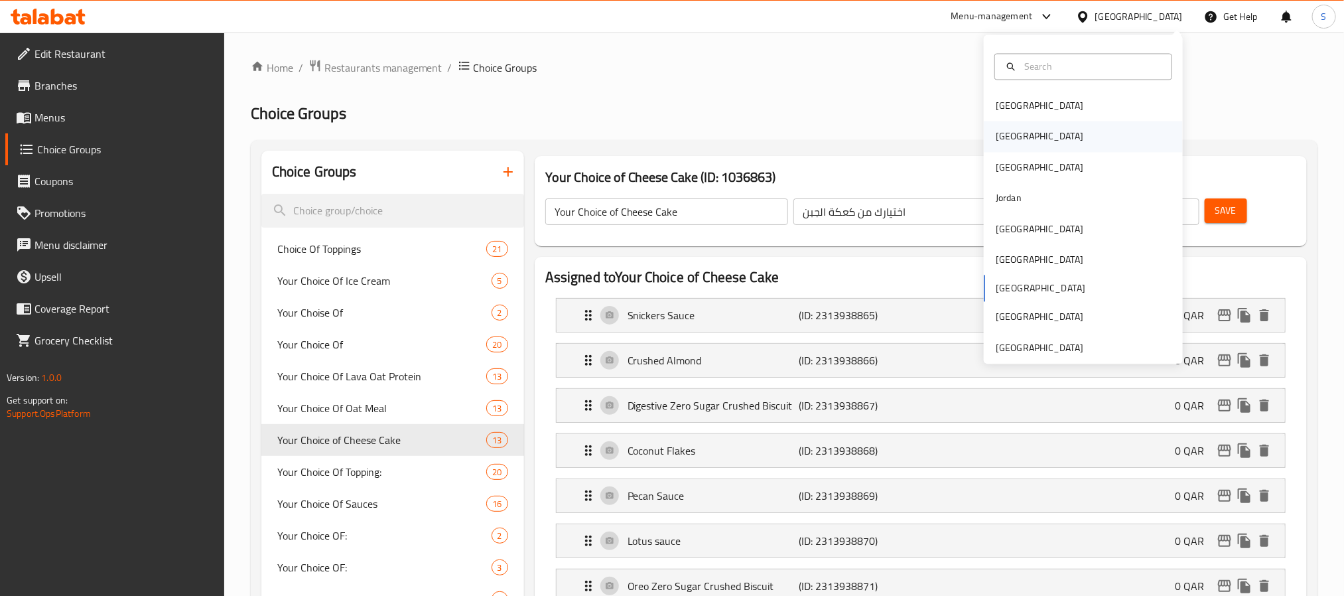
click at [1013, 133] on div "[GEOGRAPHIC_DATA]" at bounding box center [1083, 136] width 199 height 31
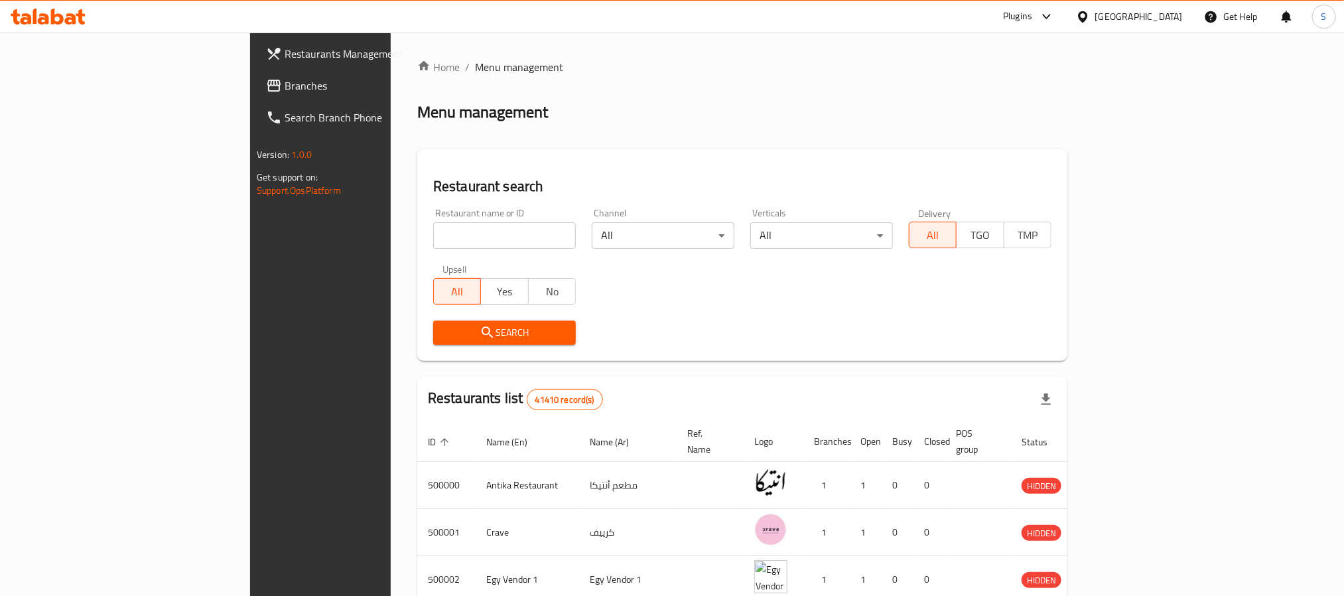
drag, startPoint x: 1173, startPoint y: 23, endPoint x: 1168, endPoint y: 34, distance: 12.2
click at [1172, 23] on div "[GEOGRAPHIC_DATA]" at bounding box center [1139, 16] width 88 height 15
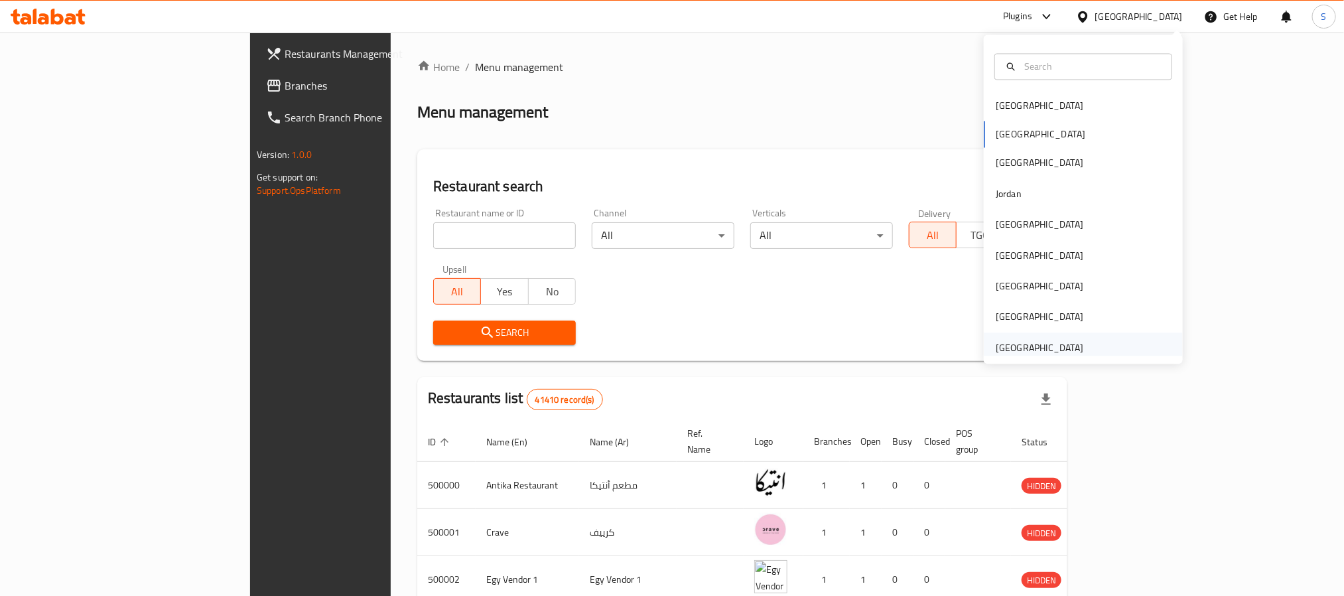
click at [1085, 337] on div "[GEOGRAPHIC_DATA]" at bounding box center [1083, 347] width 199 height 31
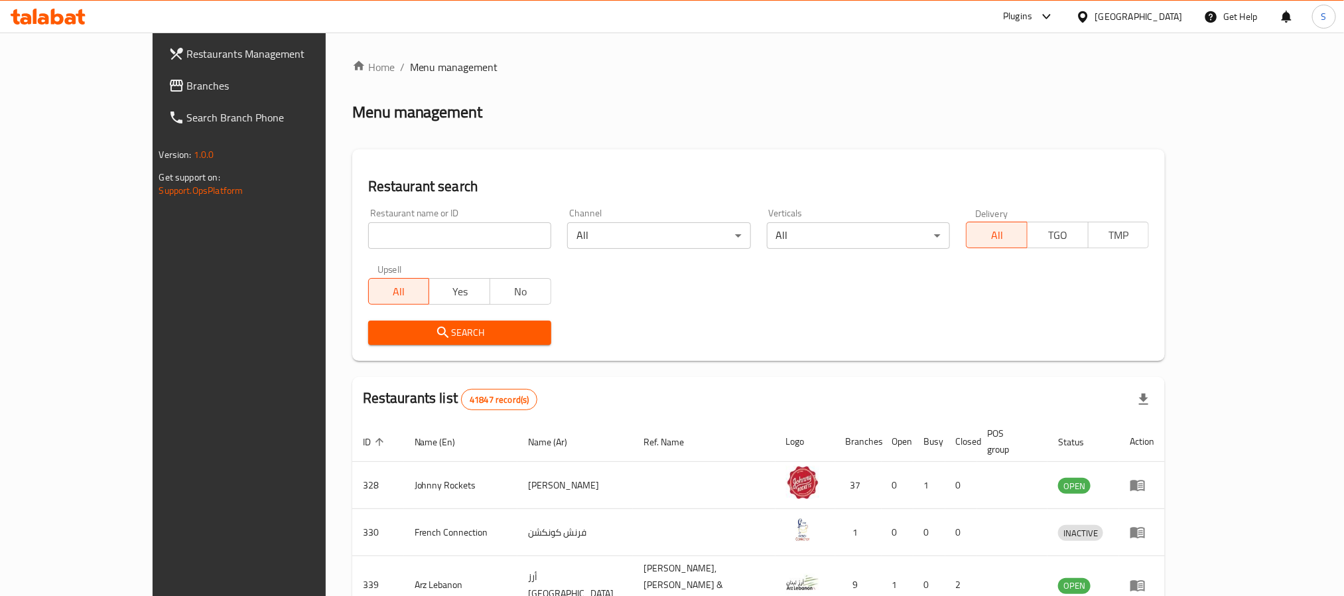
click at [1148, 16] on div "[GEOGRAPHIC_DATA]" at bounding box center [1139, 16] width 88 height 15
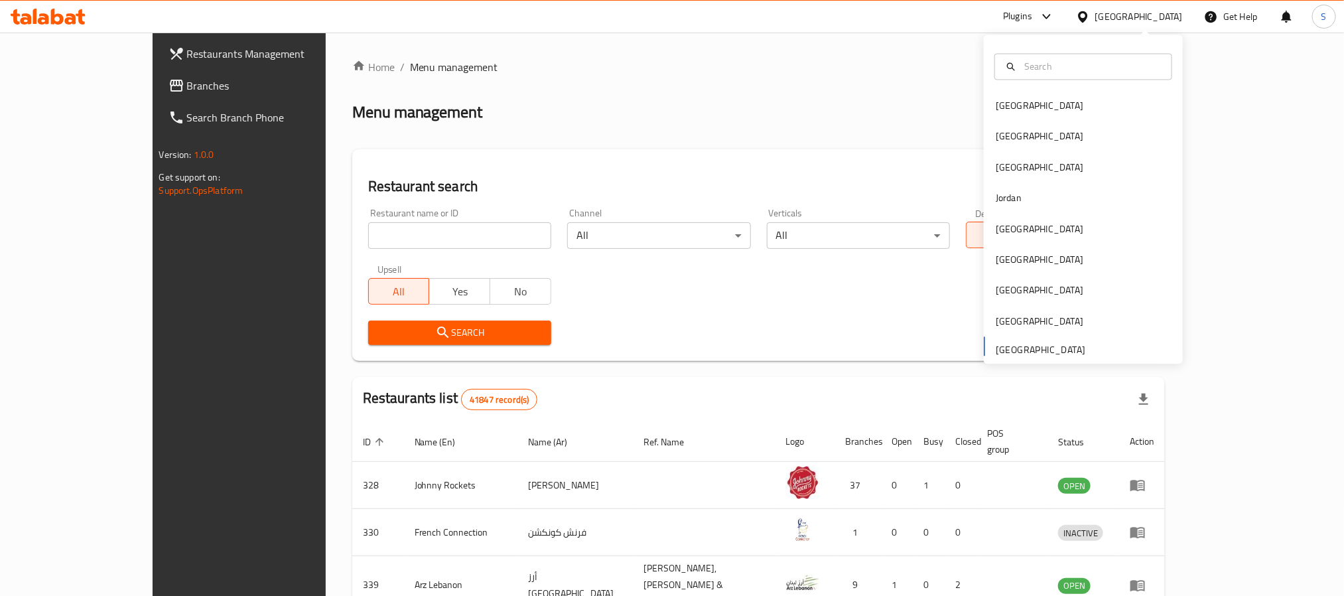
drag, startPoint x: 1005, startPoint y: 142, endPoint x: 257, endPoint y: 131, distance: 748.2
click at [1003, 140] on div "[GEOGRAPHIC_DATA]" at bounding box center [1039, 136] width 109 height 31
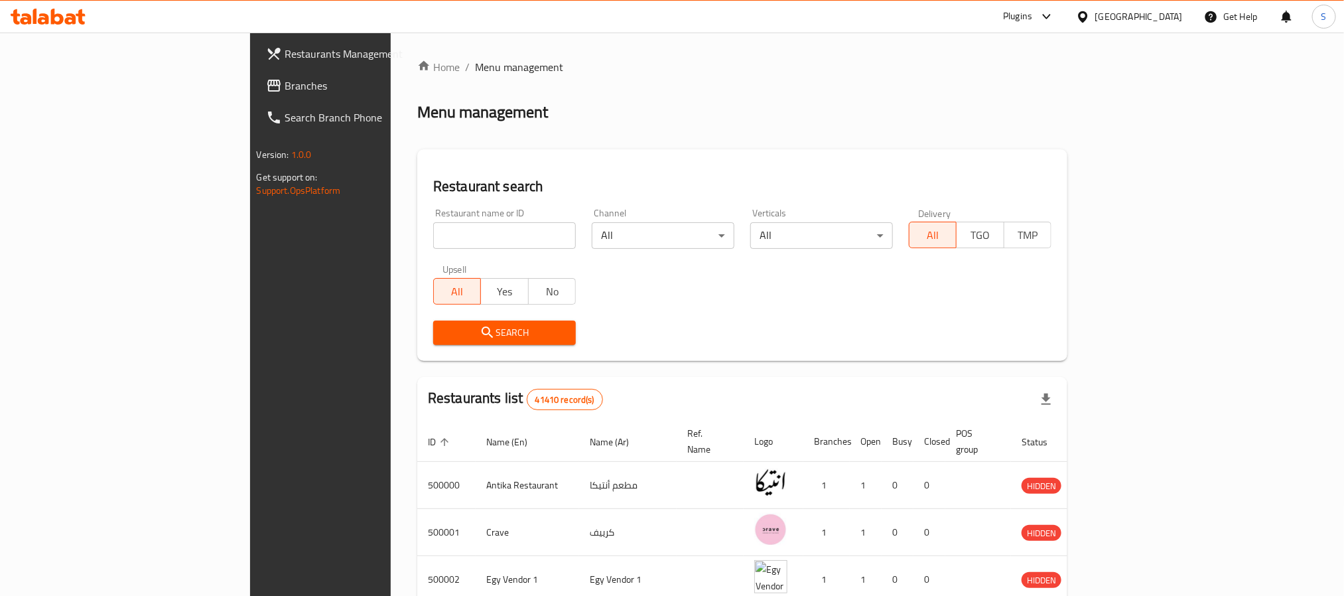
click at [433, 243] on input "search" at bounding box center [504, 235] width 143 height 27
paste input "680094"
type input "680094"
click button "Search" at bounding box center [504, 332] width 143 height 25
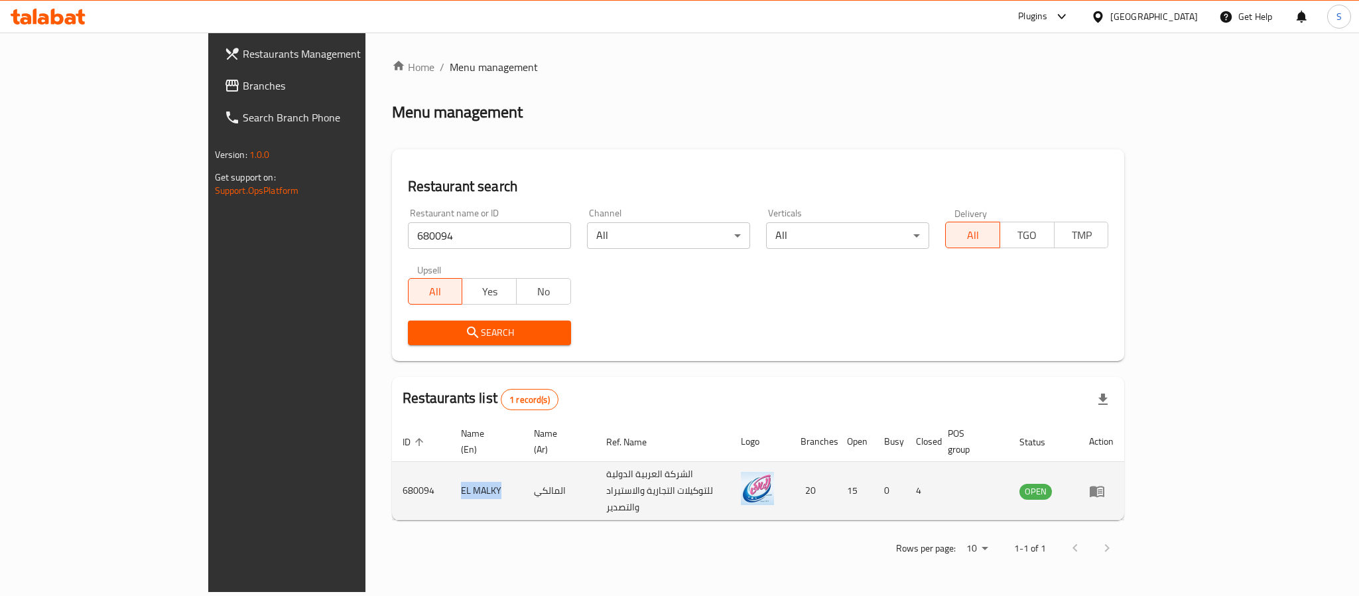
drag, startPoint x: 367, startPoint y: 468, endPoint x: 321, endPoint y: 488, distance: 50.2
click at [450, 470] on td "EL MALKY" at bounding box center [487, 491] width 74 height 58
copy td "L [PERSON_NAME]"
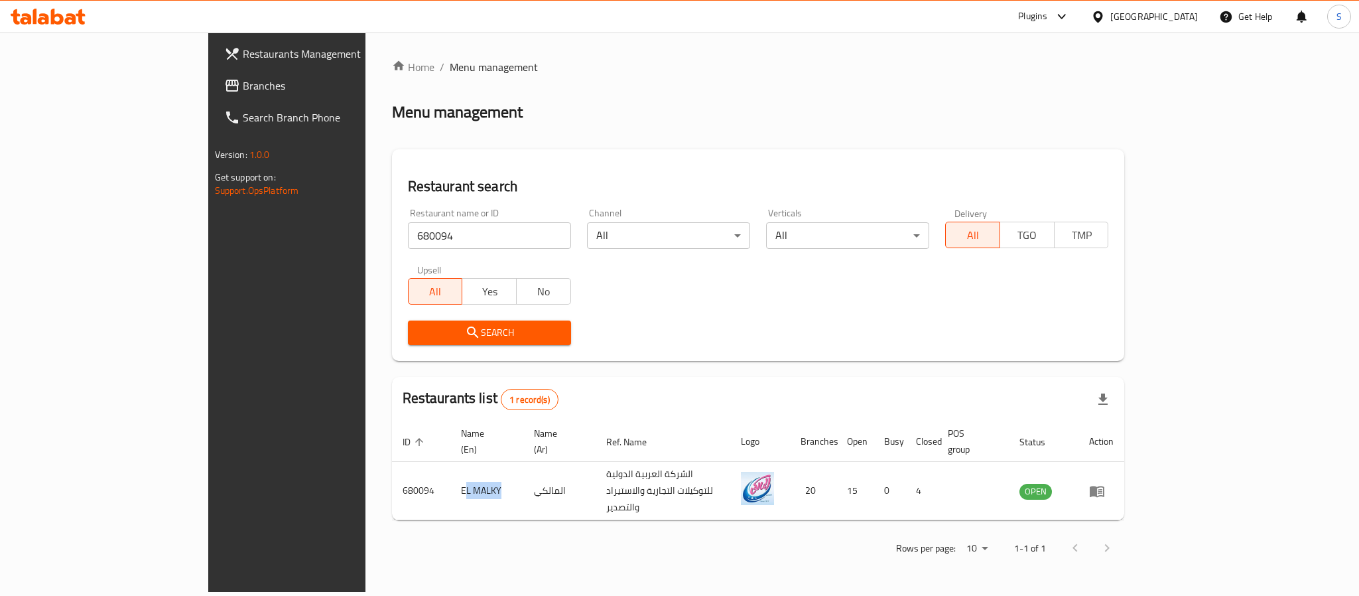
click at [243, 90] on span "Branches" at bounding box center [334, 86] width 182 height 16
